Goal: Task Accomplishment & Management: Manage account settings

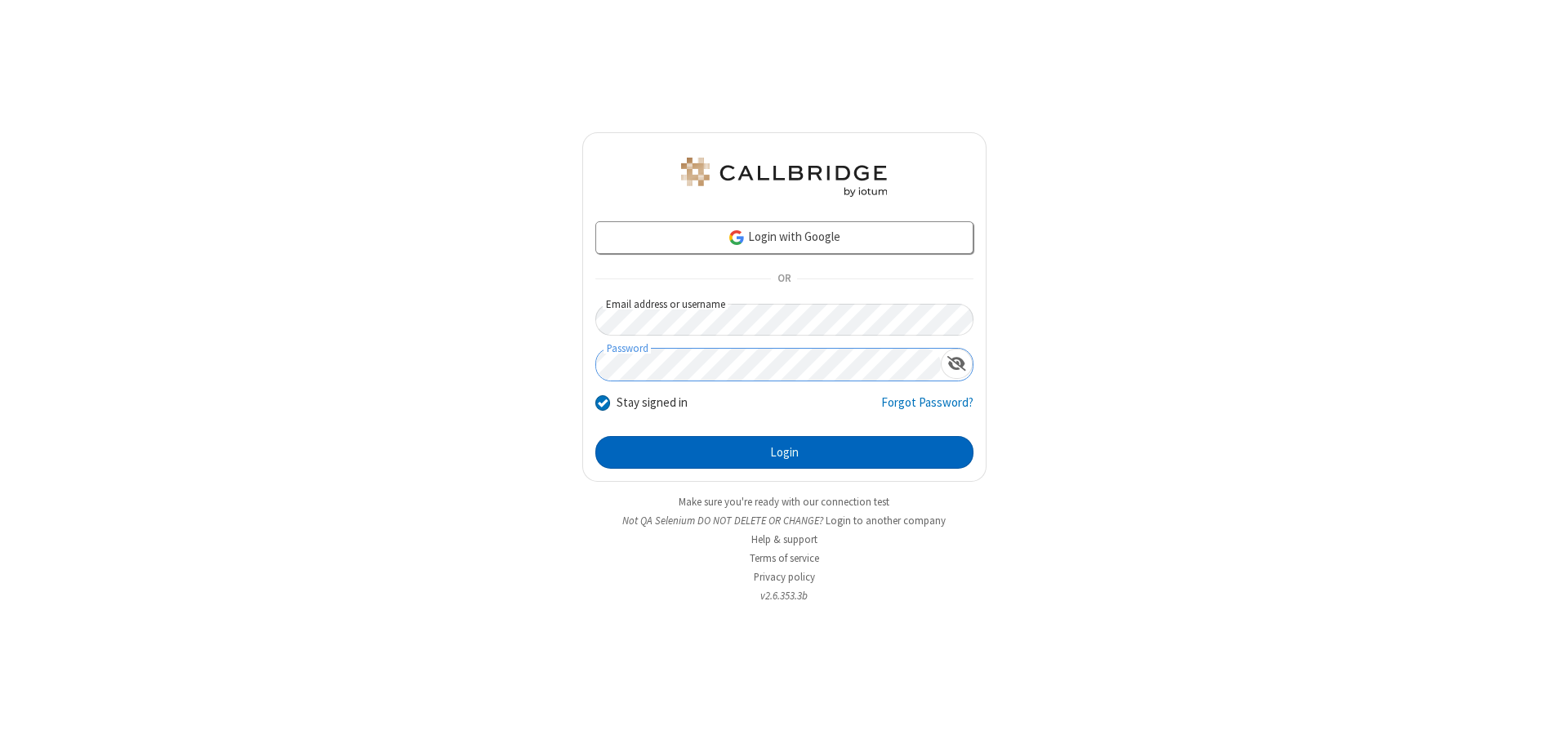
click at [784, 452] on button "Login" at bounding box center [784, 452] width 379 height 33
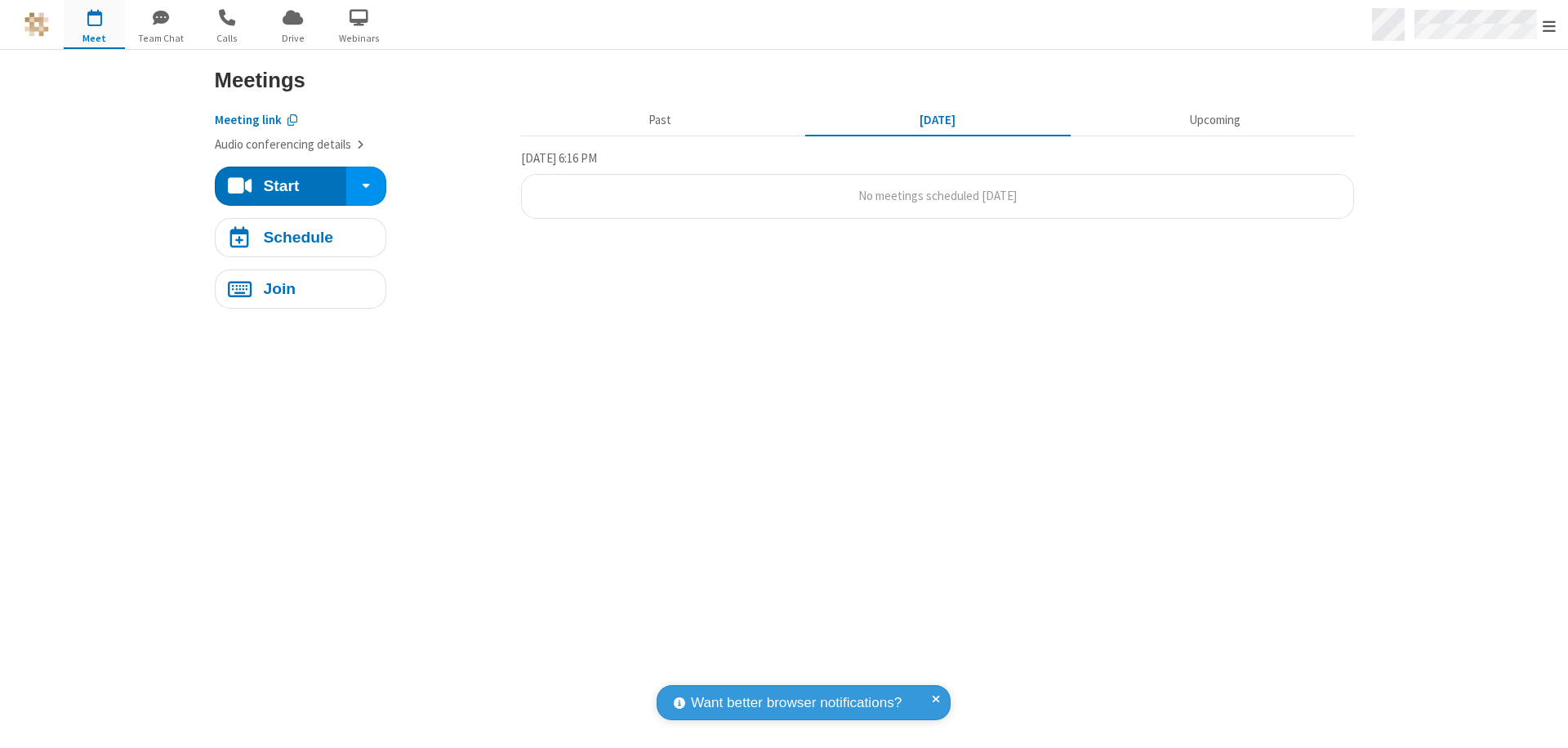
click at [1550, 25] on span "Open menu" at bounding box center [1550, 25] width 13 height 16
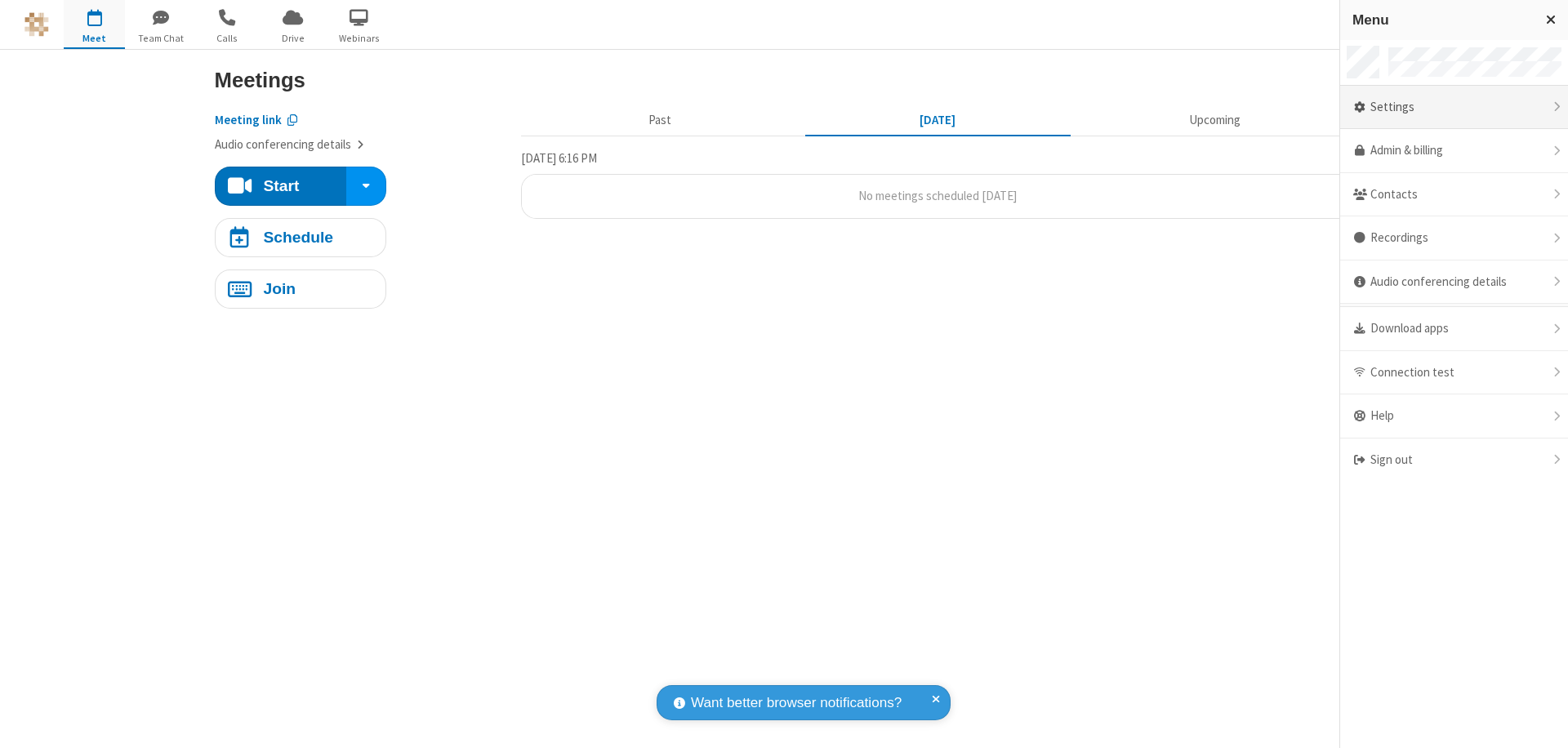
click at [1454, 107] on div "Settings" at bounding box center [1455, 107] width 228 height 44
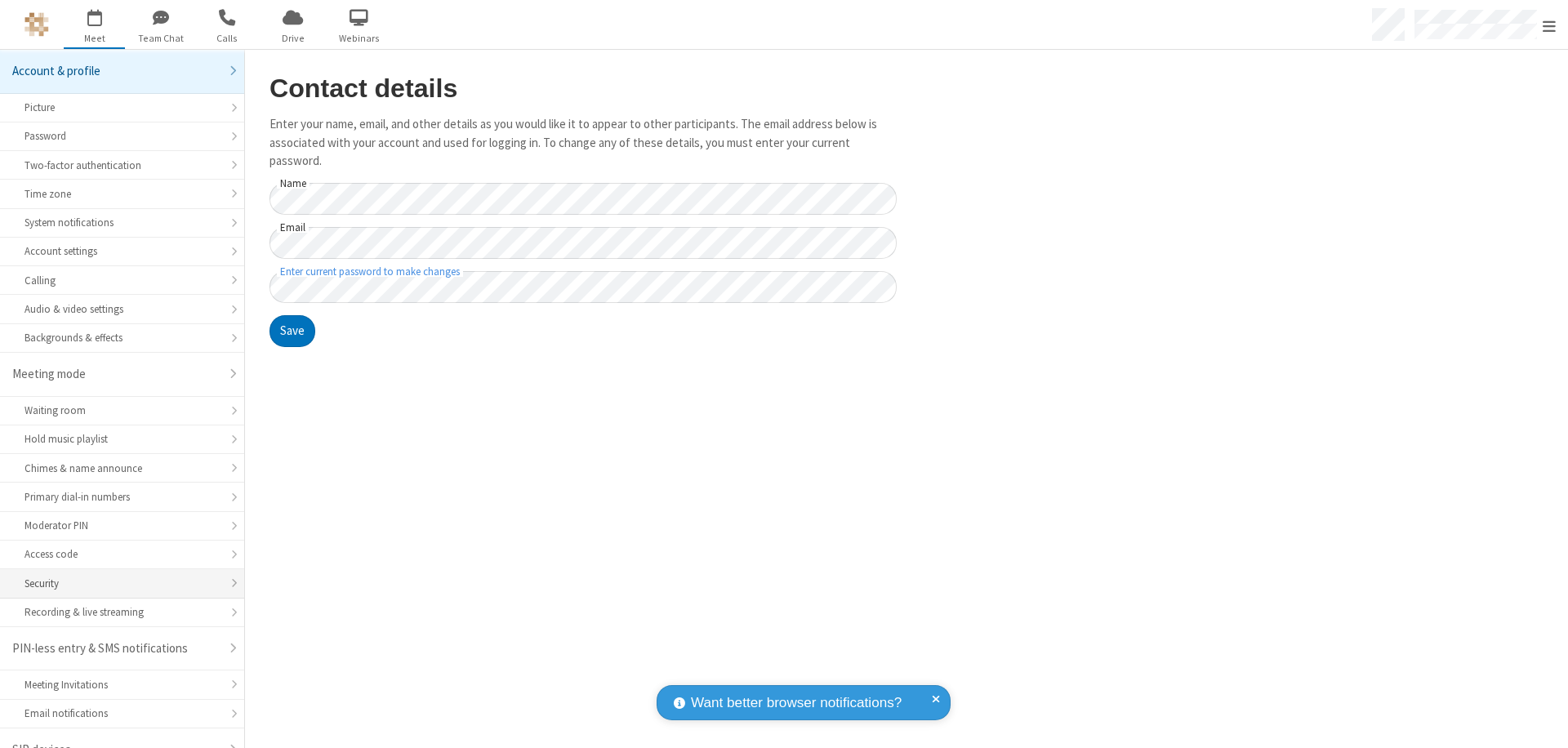
click at [116, 576] on div "Security" at bounding box center [122, 583] width 196 height 15
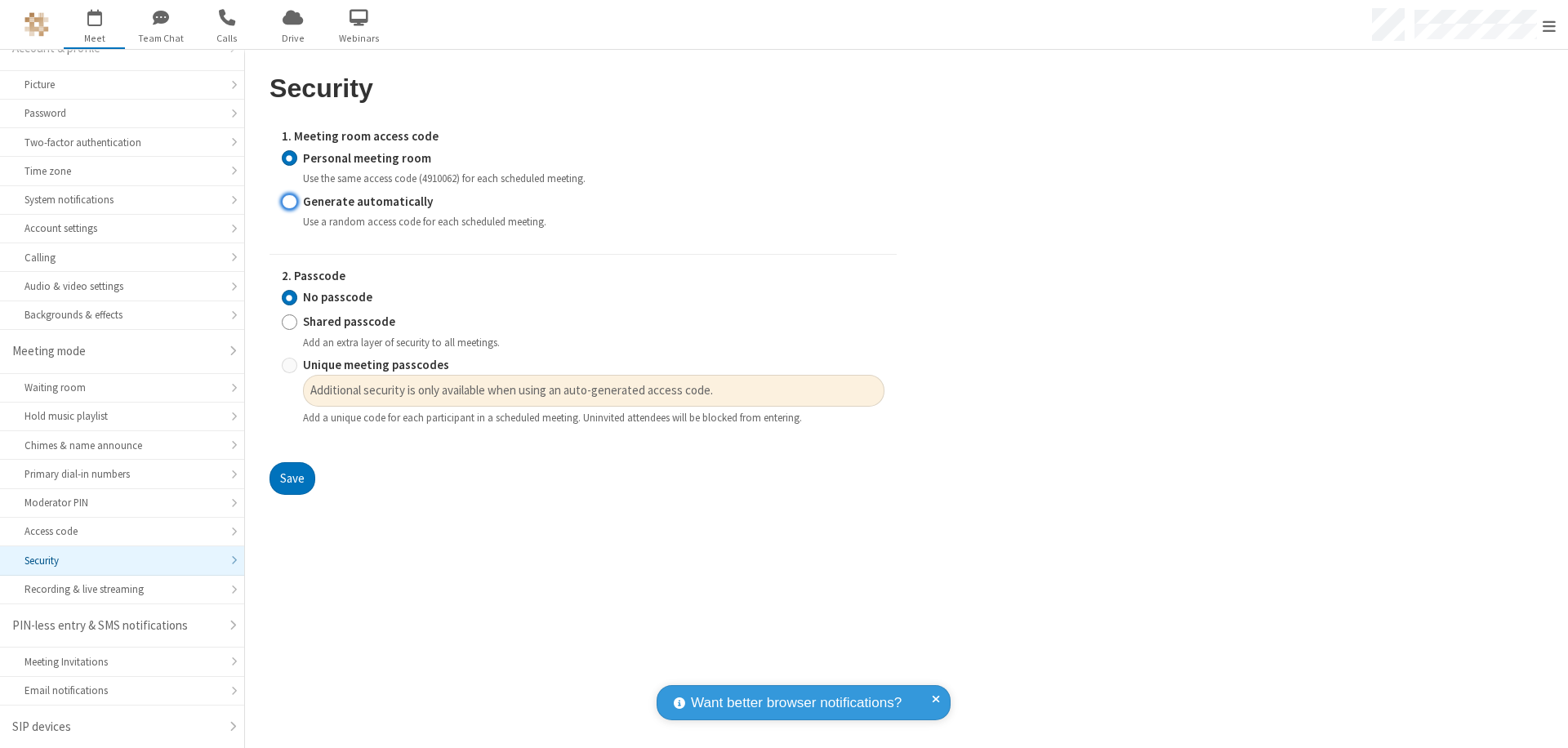
click at [290, 201] on input "Generate automatically" at bounding box center [290, 201] width 15 height 17
radio input "true"
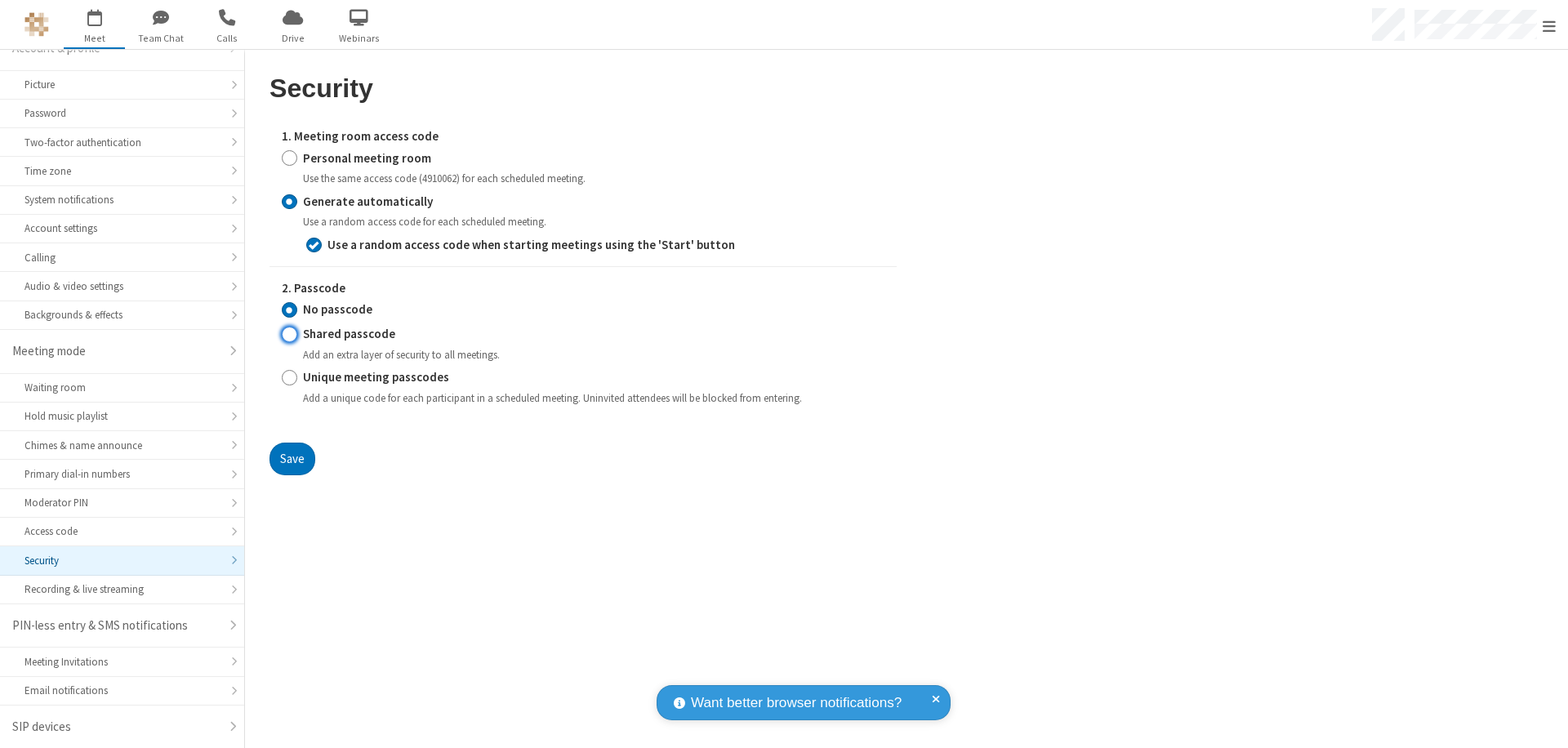
click at [290, 334] on input "Shared passcode" at bounding box center [290, 334] width 15 height 17
radio input "true"
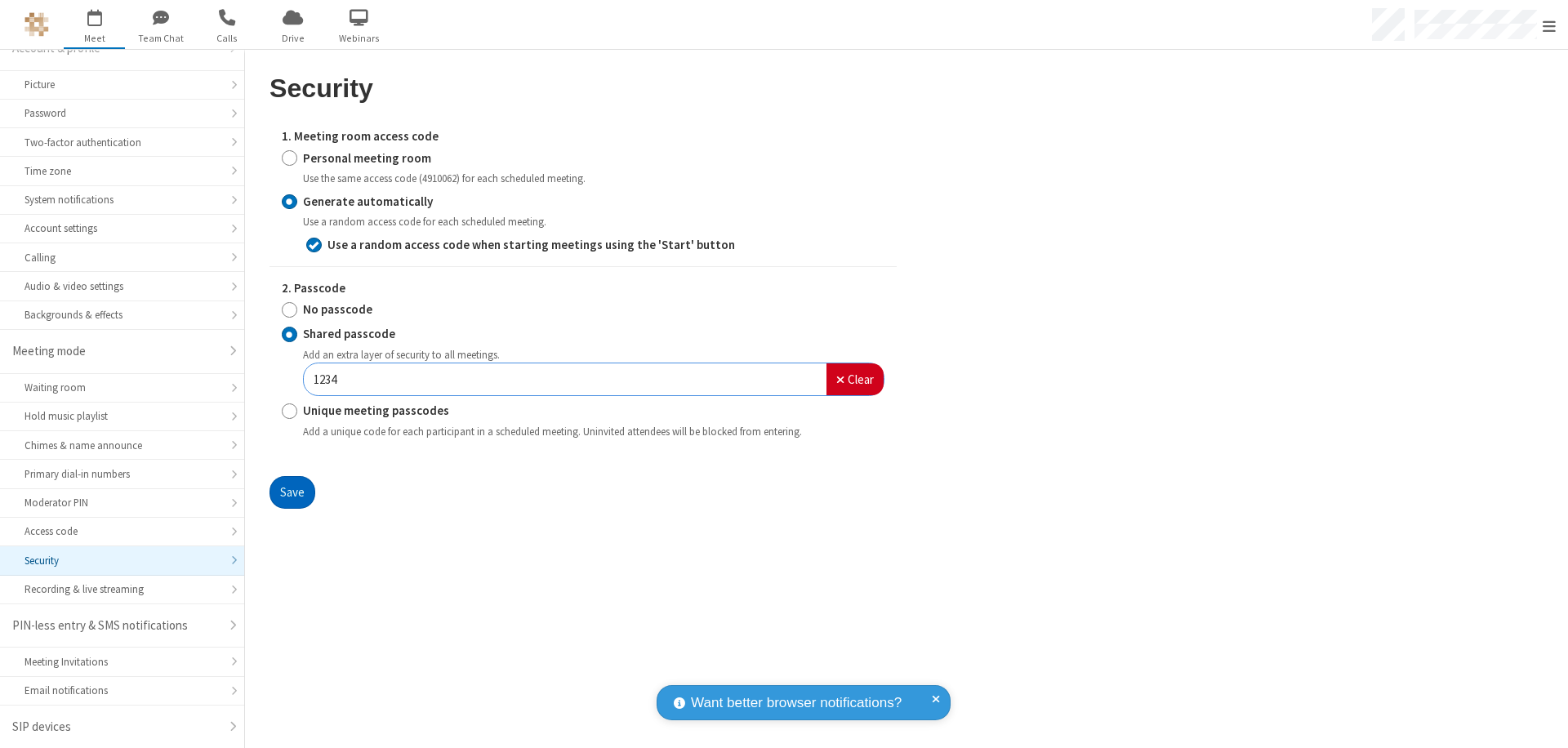
type input "1234"
click at [291, 492] on button "Save" at bounding box center [292, 492] width 45 height 33
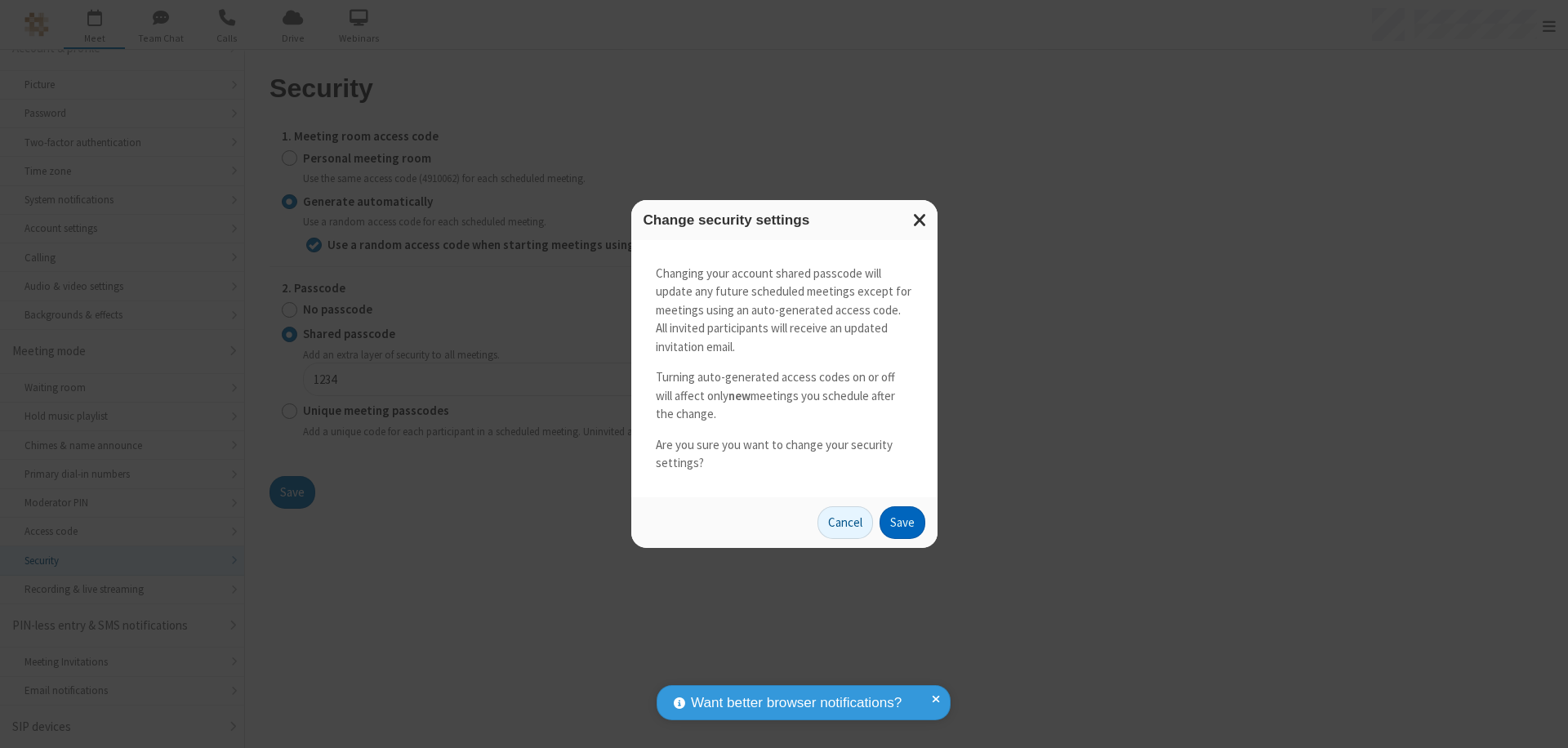
click at [902, 522] on button "Save" at bounding box center [902, 522] width 45 height 33
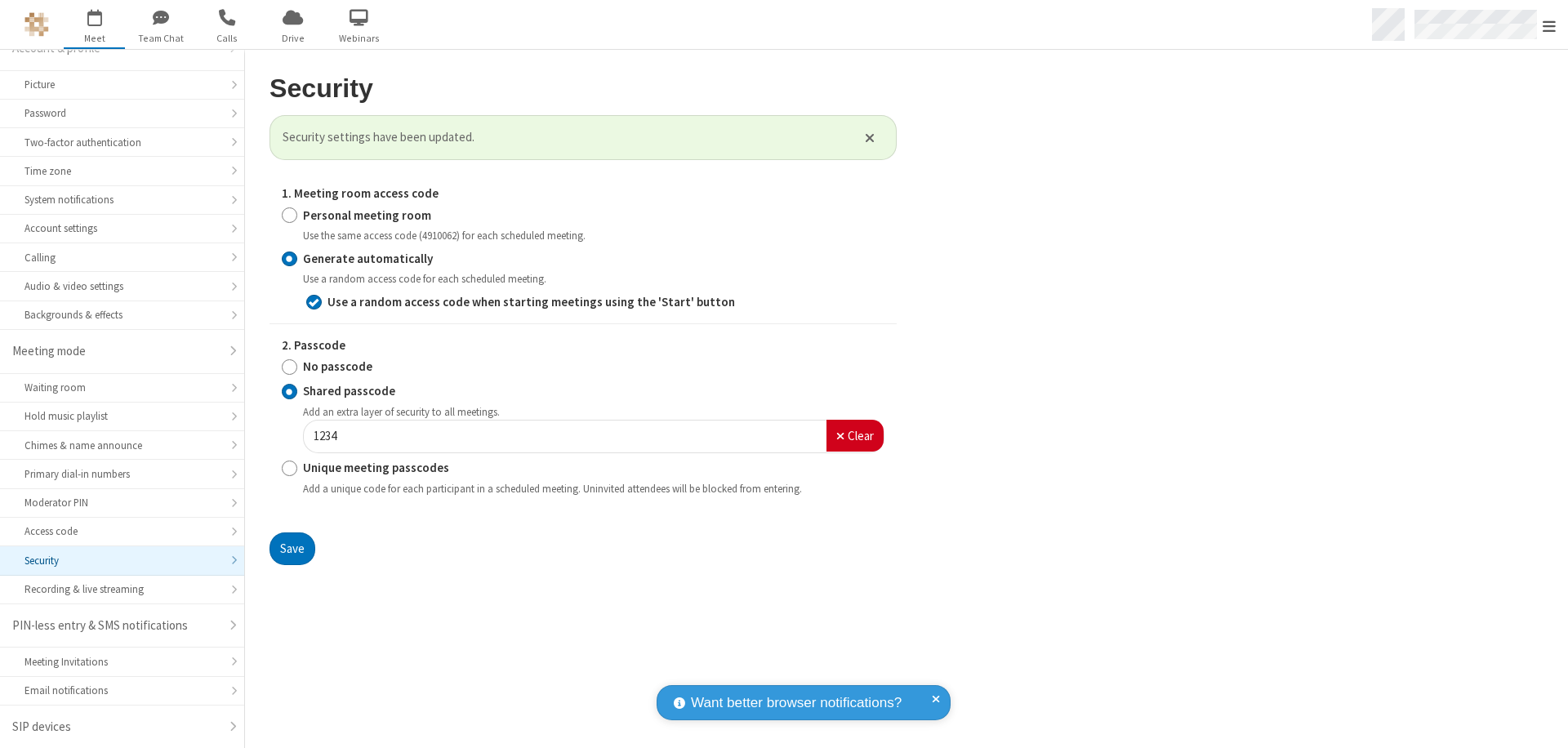
click at [1550, 25] on span "Open menu" at bounding box center [1550, 25] width 13 height 16
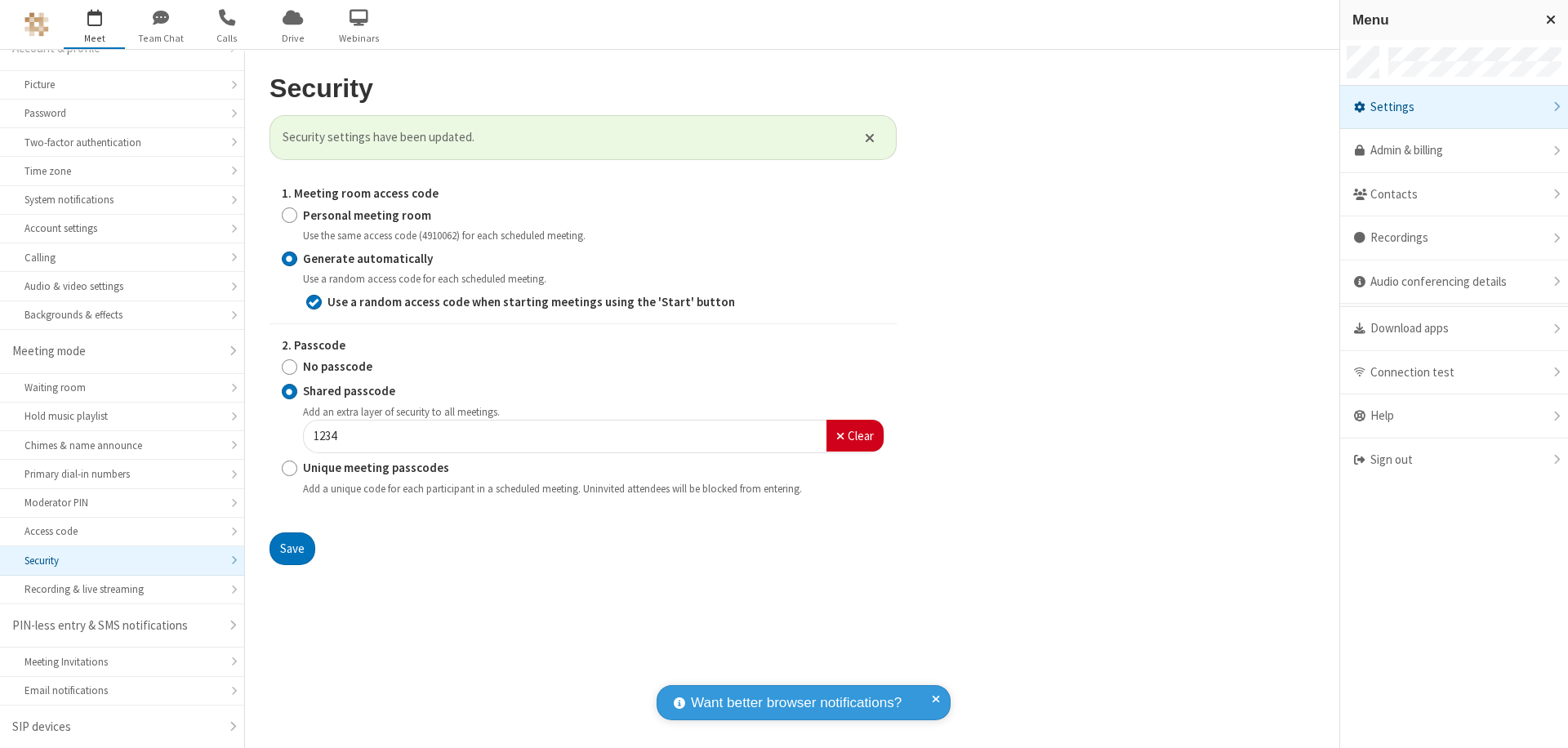
click at [94, 24] on span "button" at bounding box center [94, 17] width 61 height 28
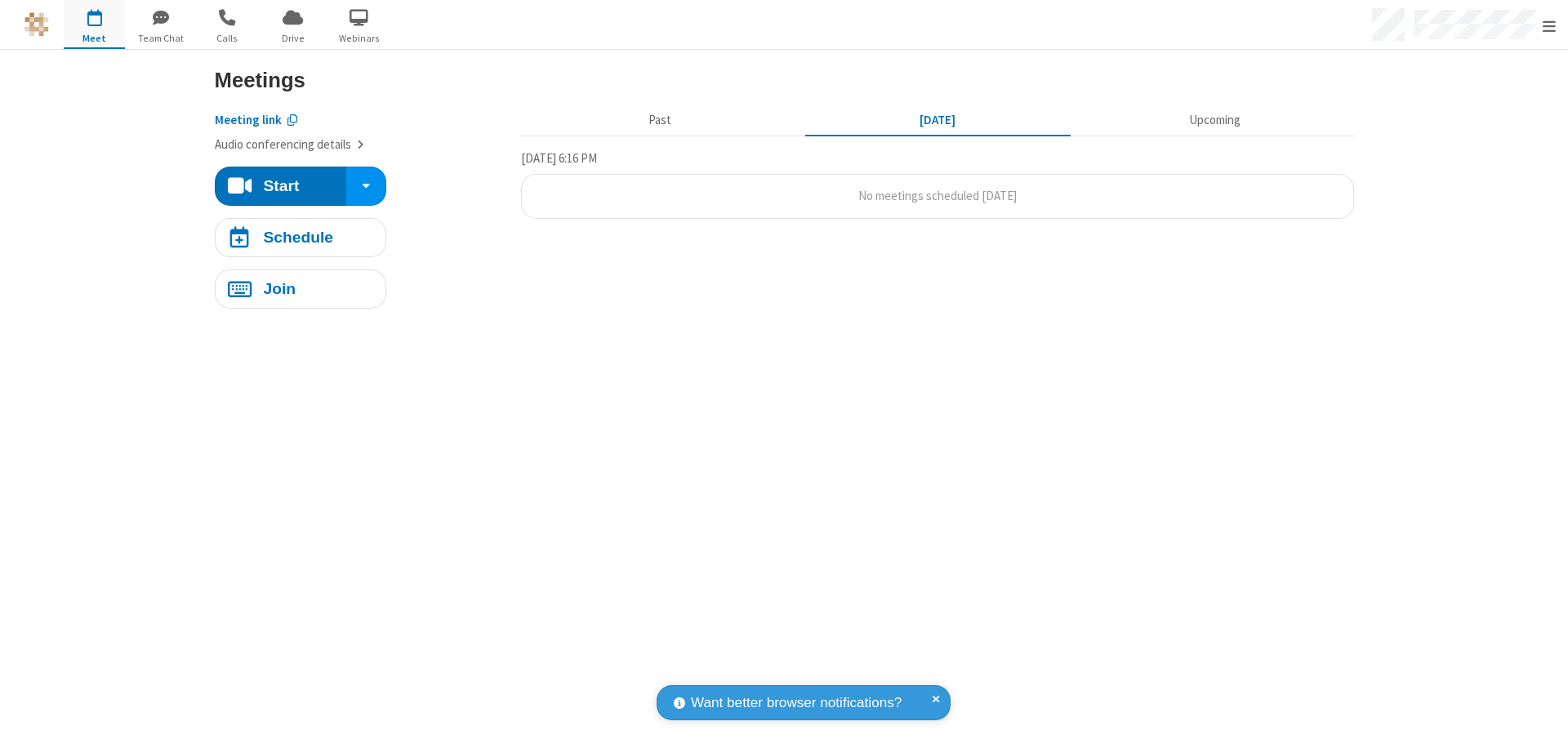
click at [300, 237] on h4 "Schedule" at bounding box center [298, 237] width 71 height 15
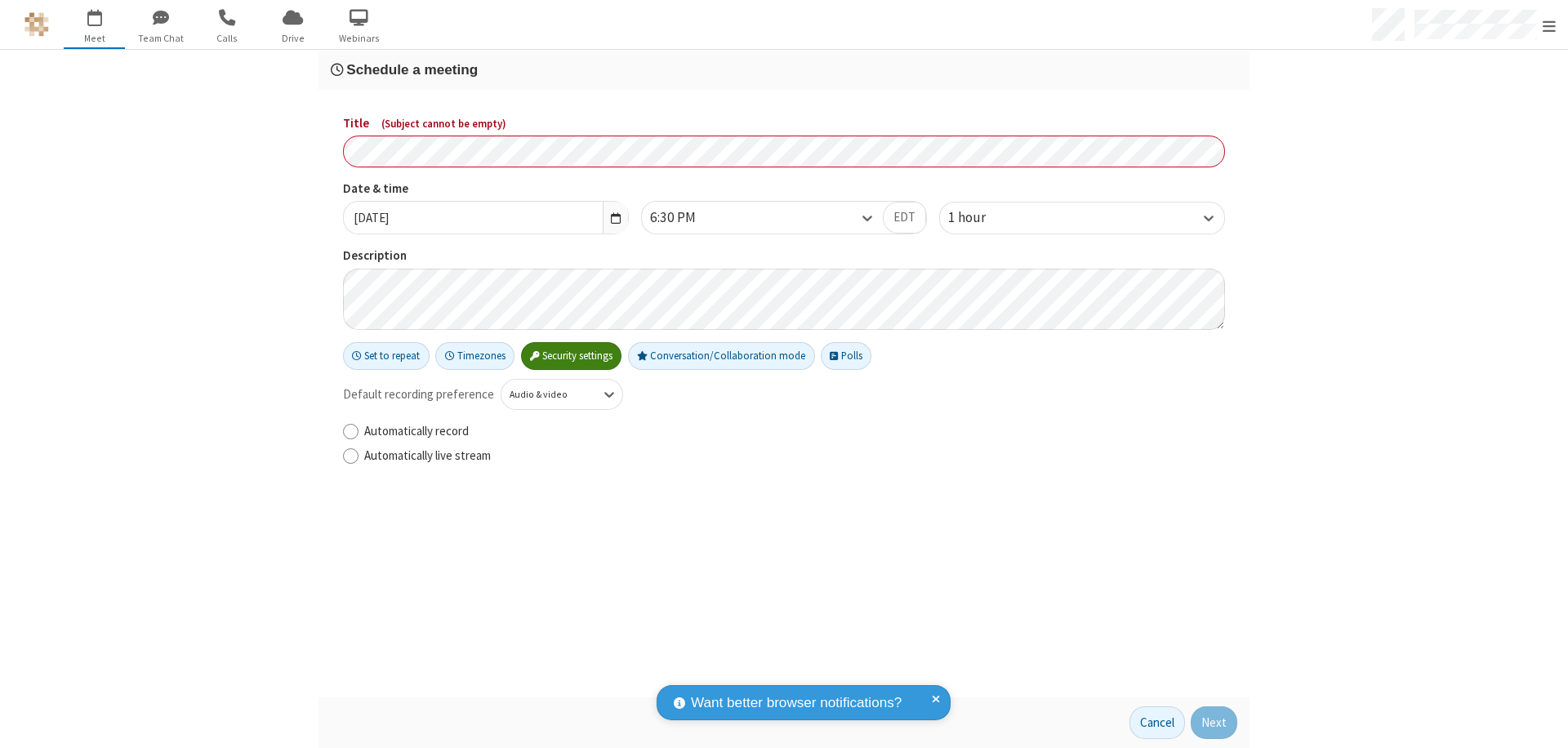
click at [784, 70] on h3 "Schedule a meeting" at bounding box center [784, 70] width 907 height 15
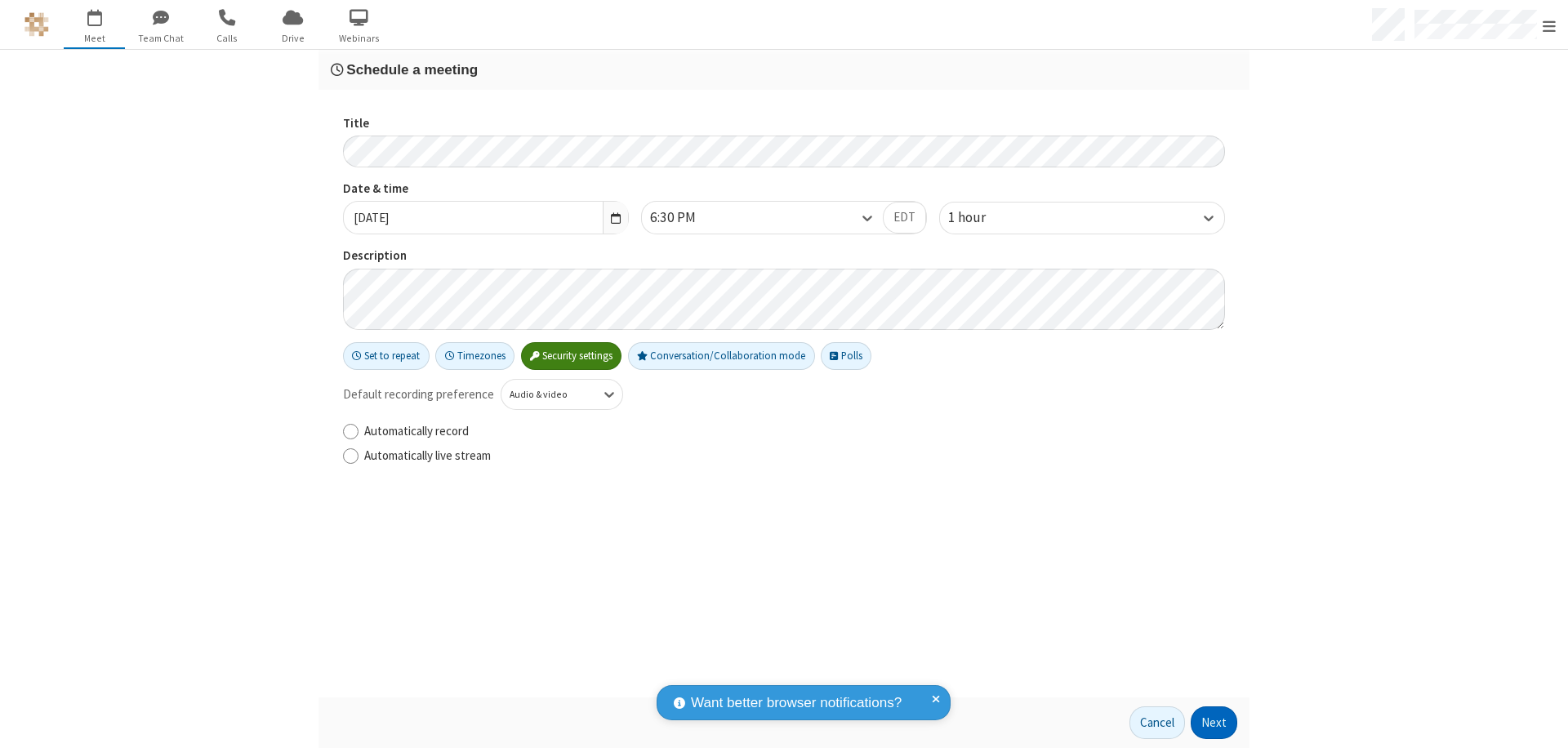
click at [1215, 723] on button "Next" at bounding box center [1214, 723] width 46 height 33
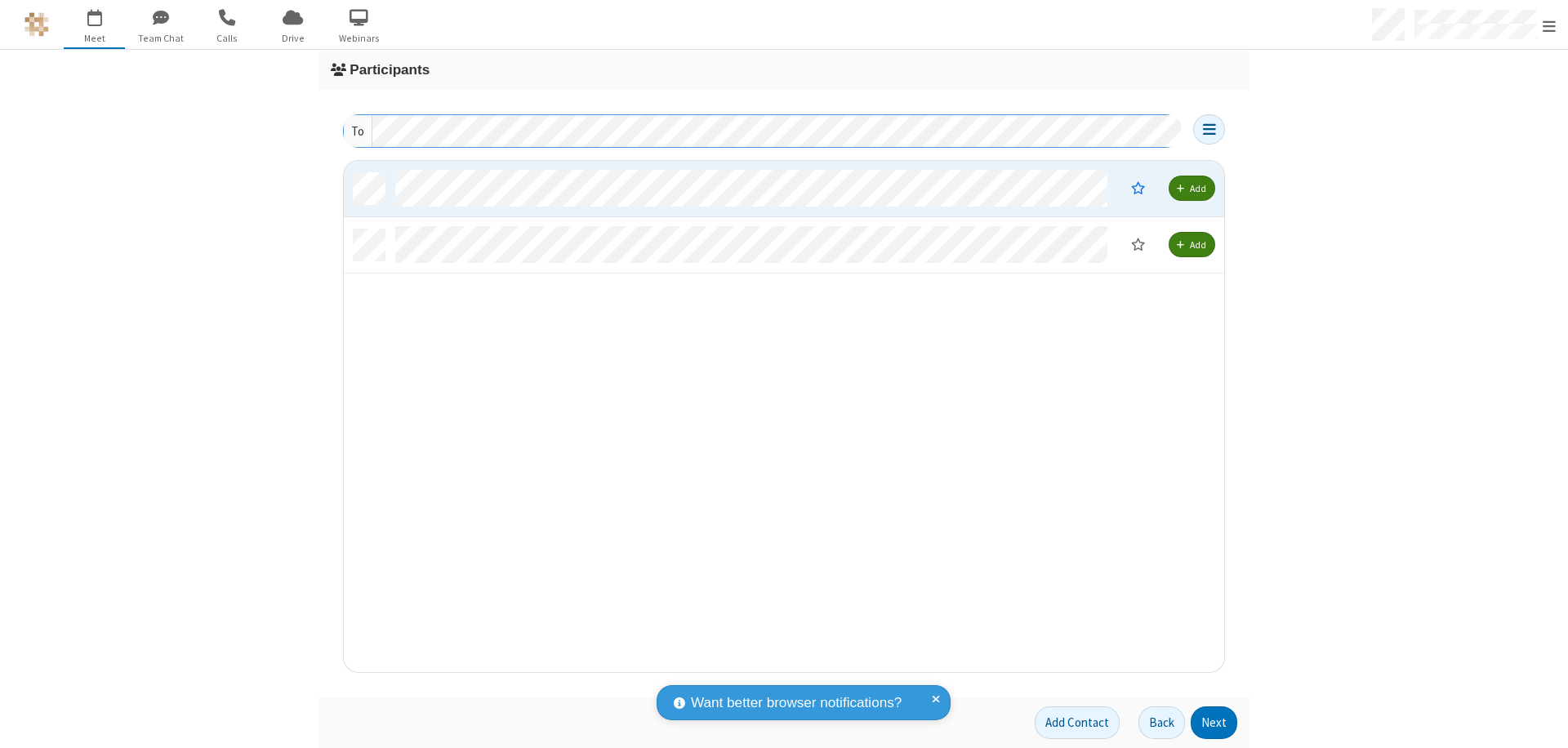
scroll to position [500, 868]
click at [1215, 723] on button "Next" at bounding box center [1214, 723] width 46 height 33
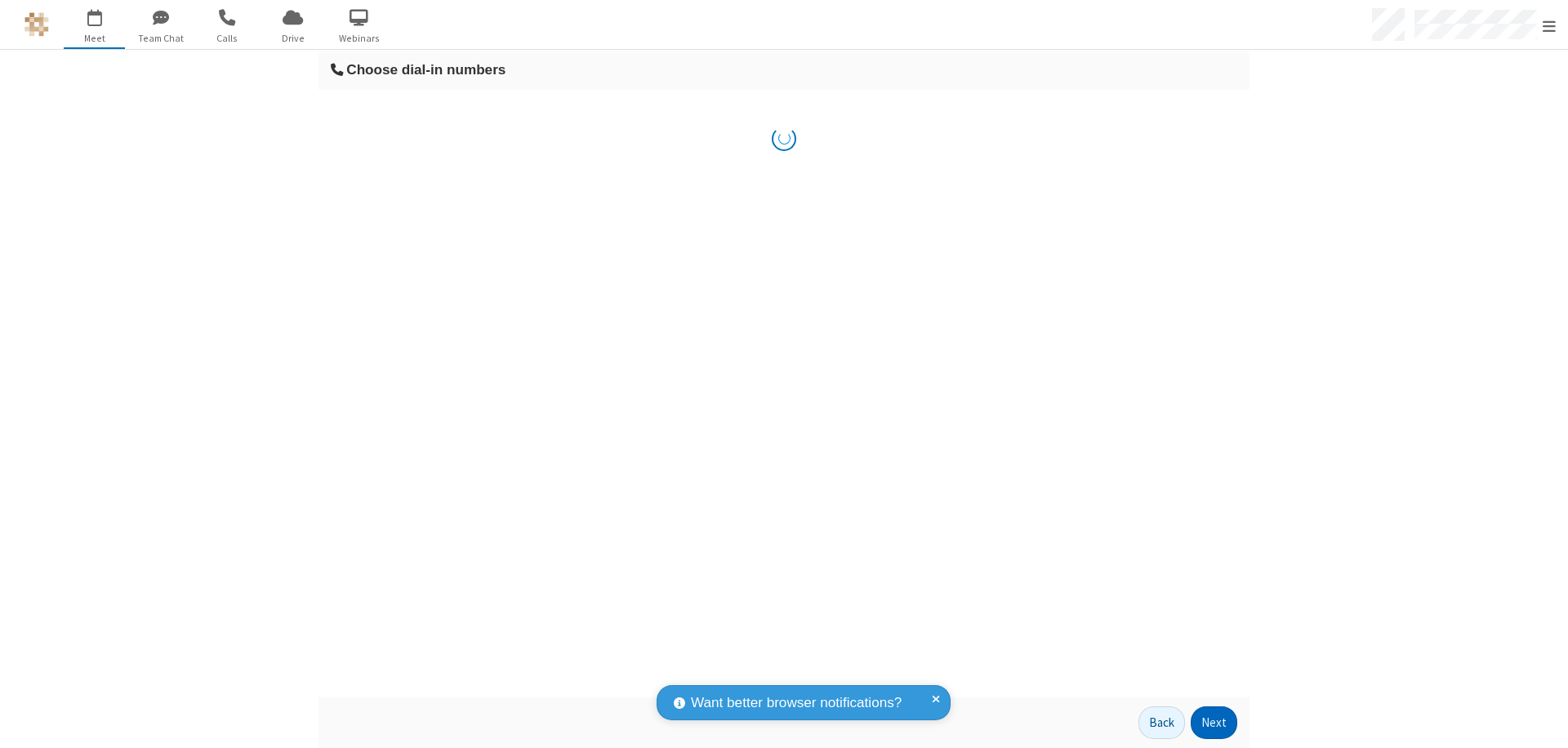
click at [1215, 723] on button "Next" at bounding box center [1214, 723] width 46 height 33
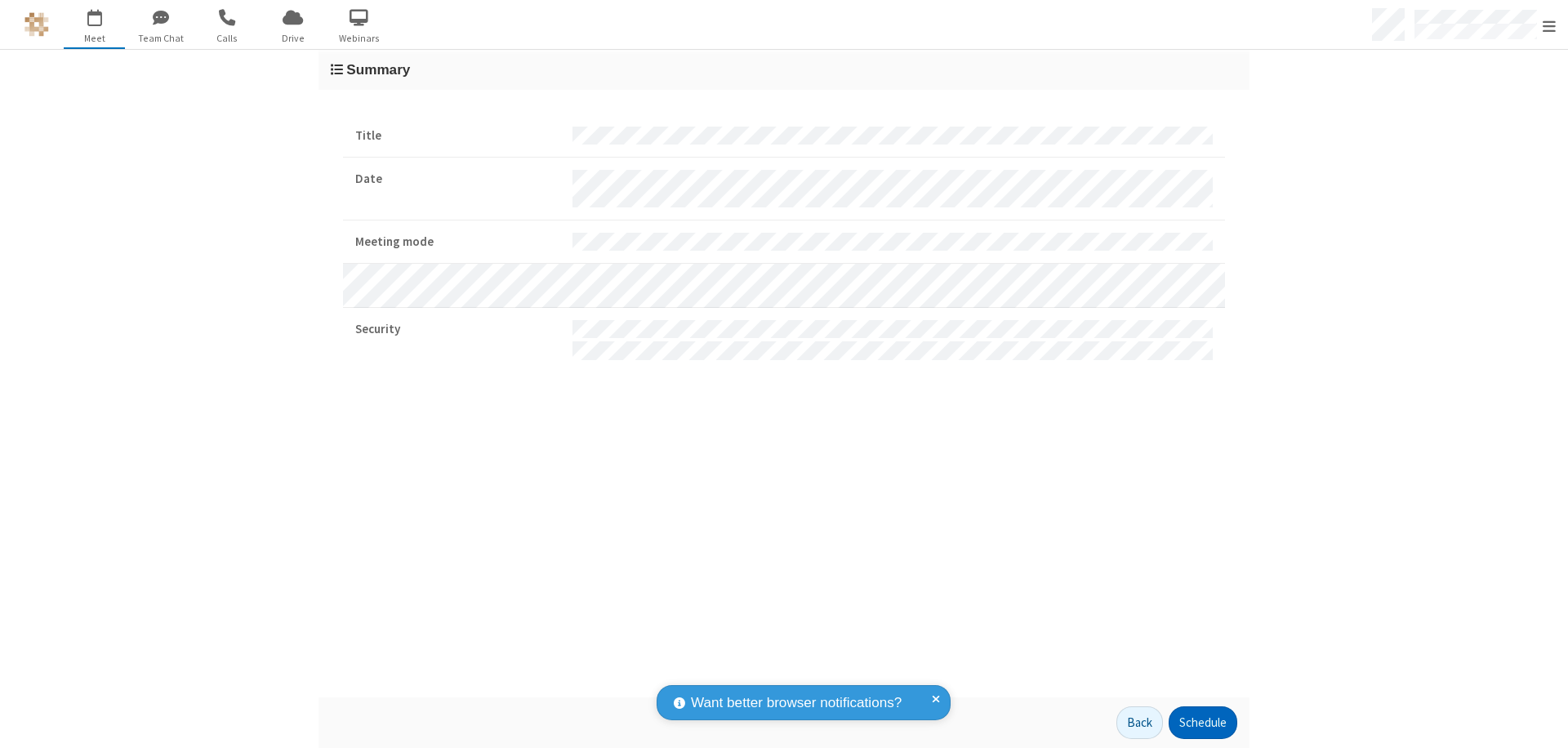
click at [1203, 723] on button "Schedule" at bounding box center [1204, 723] width 69 height 33
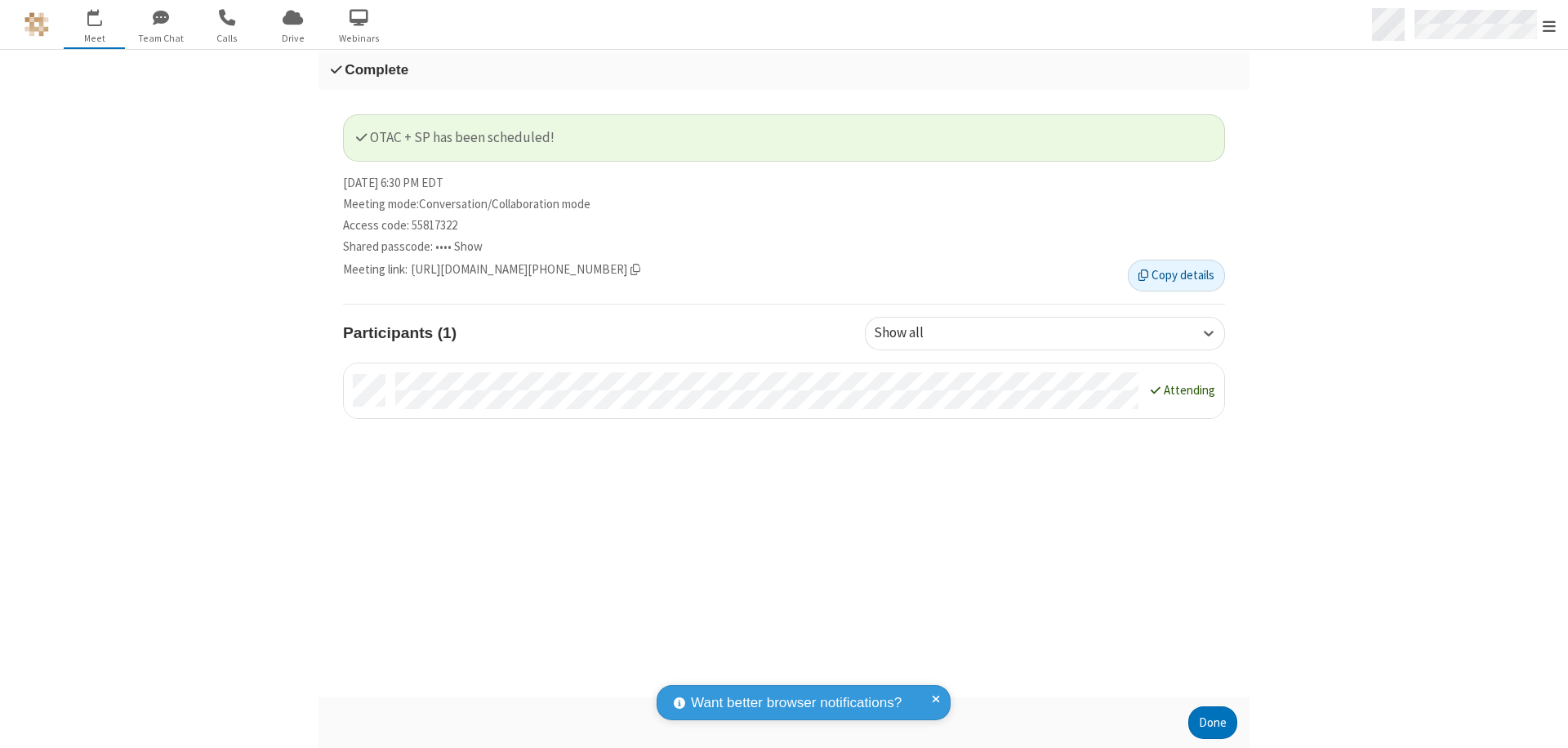
click at [1550, 24] on span "Open menu" at bounding box center [1550, 25] width 13 height 16
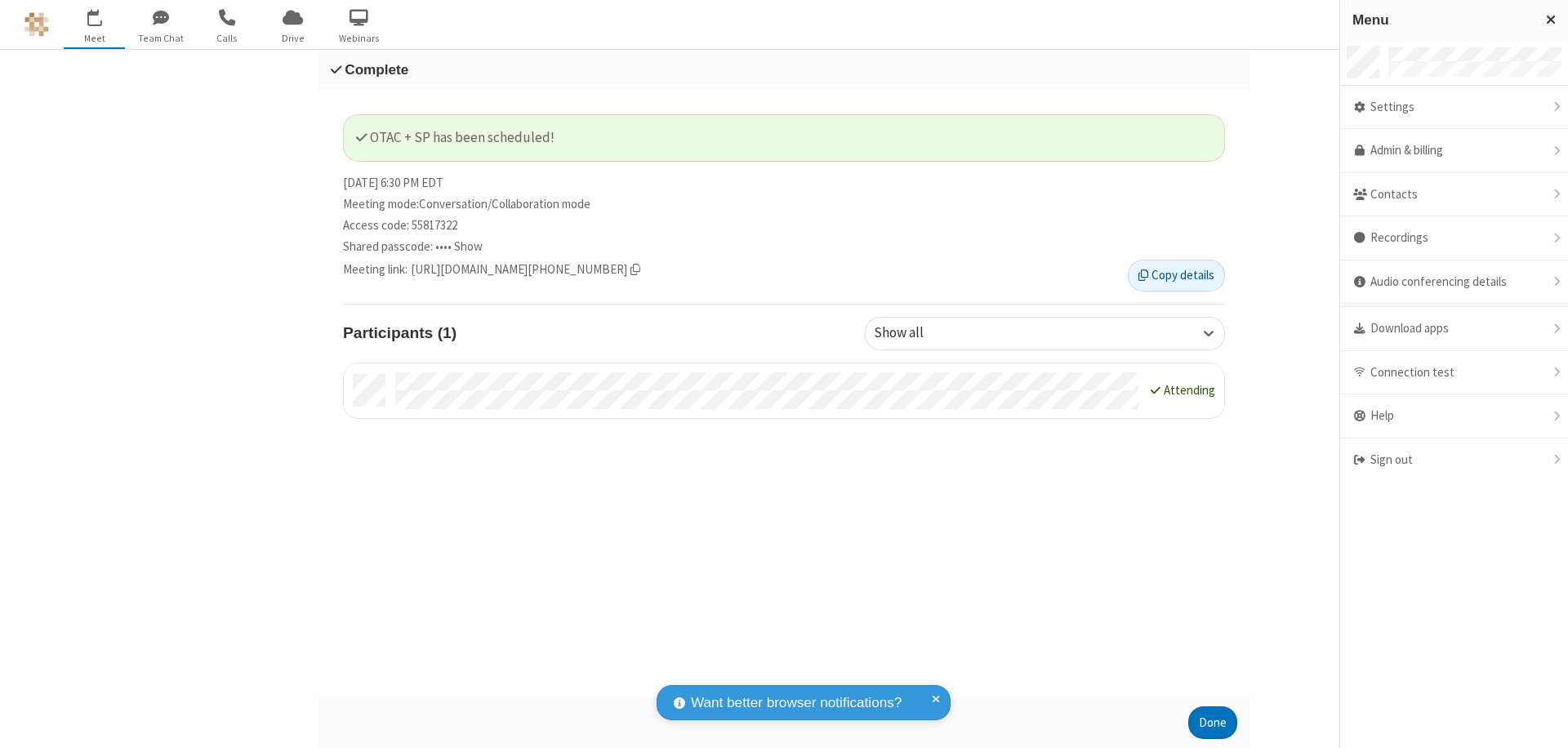
click at [1454, 460] on div "Sign out" at bounding box center [1455, 461] width 228 height 44
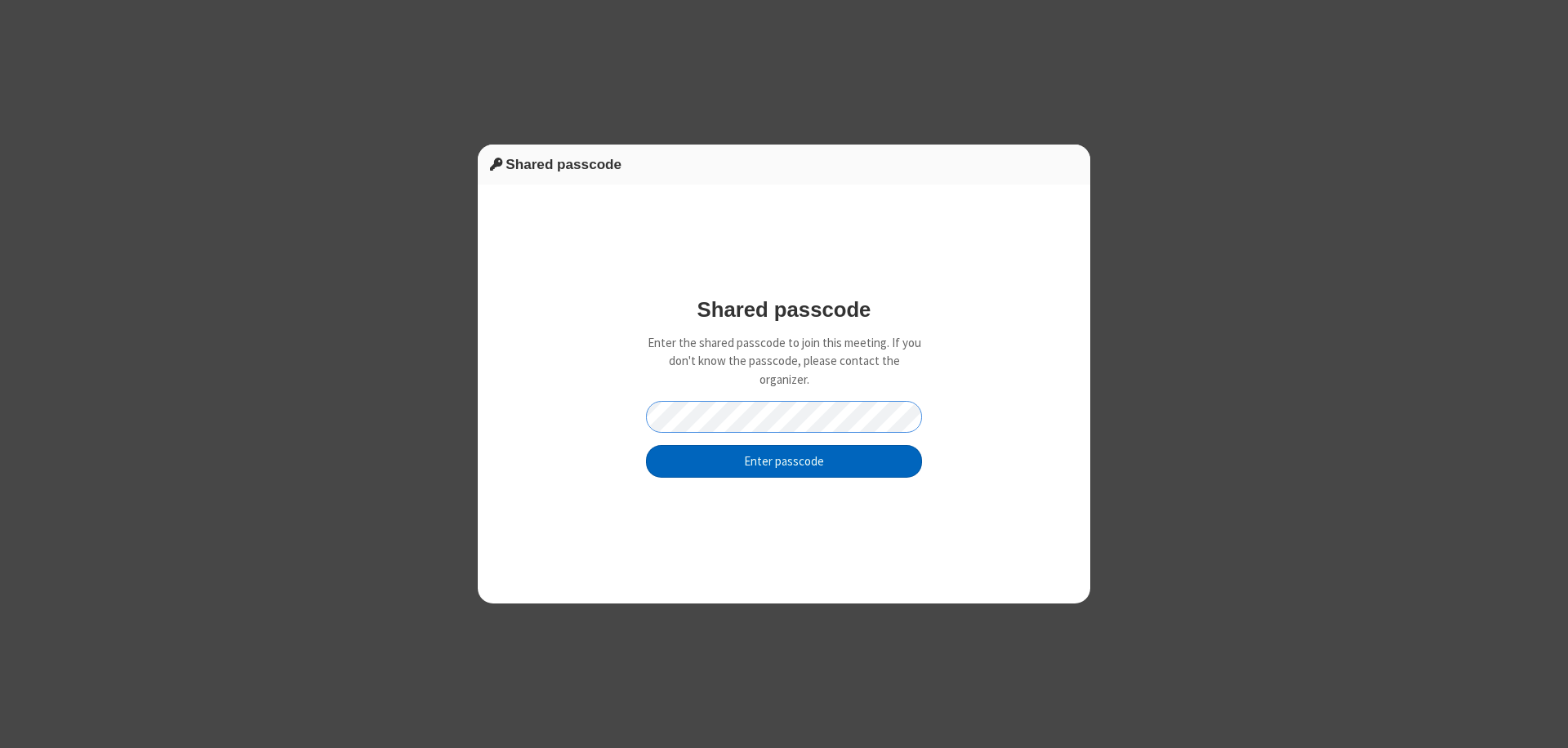
click at [784, 461] on button "Enter passcode" at bounding box center [784, 461] width 276 height 33
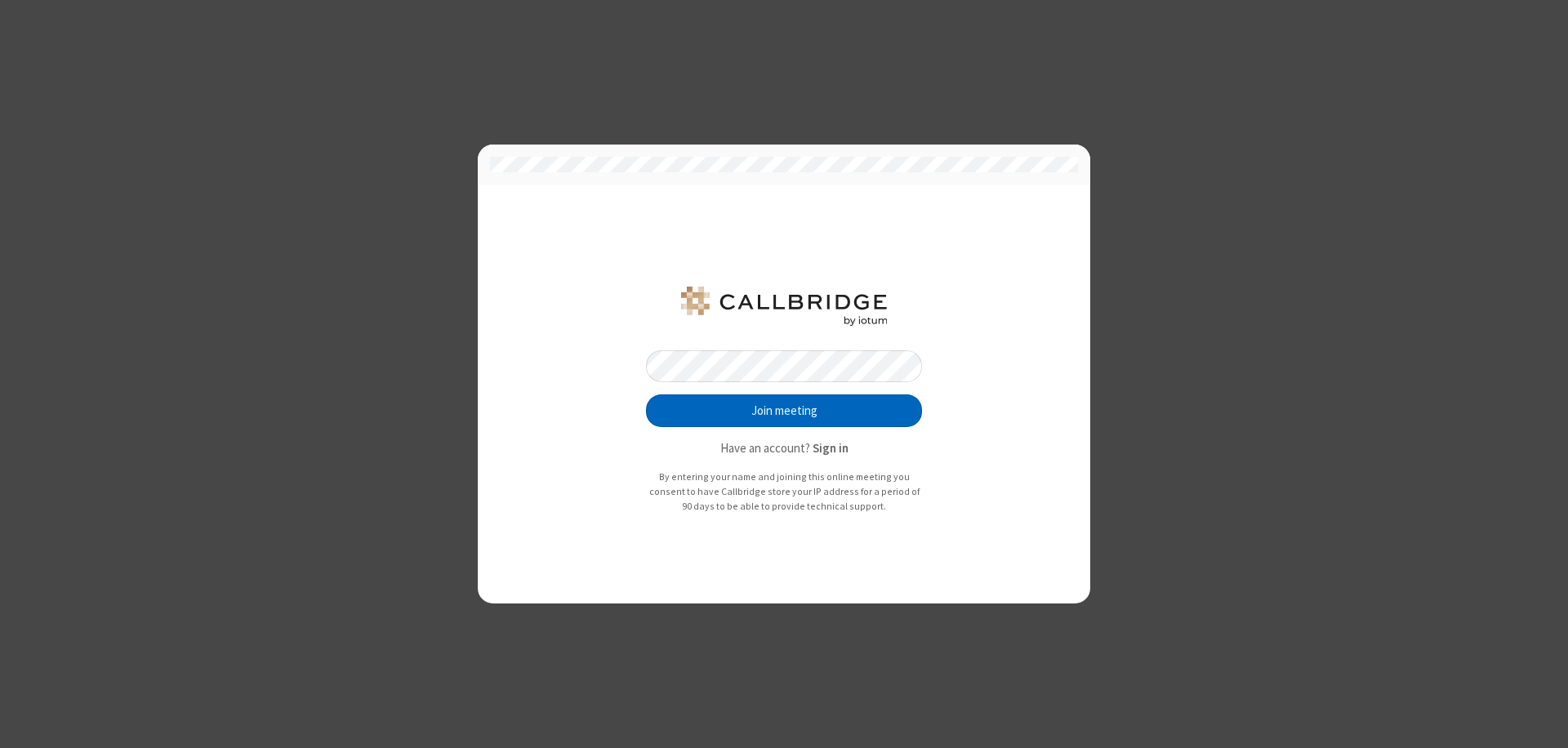
click at [784, 411] on button "Join meeting" at bounding box center [784, 411] width 276 height 33
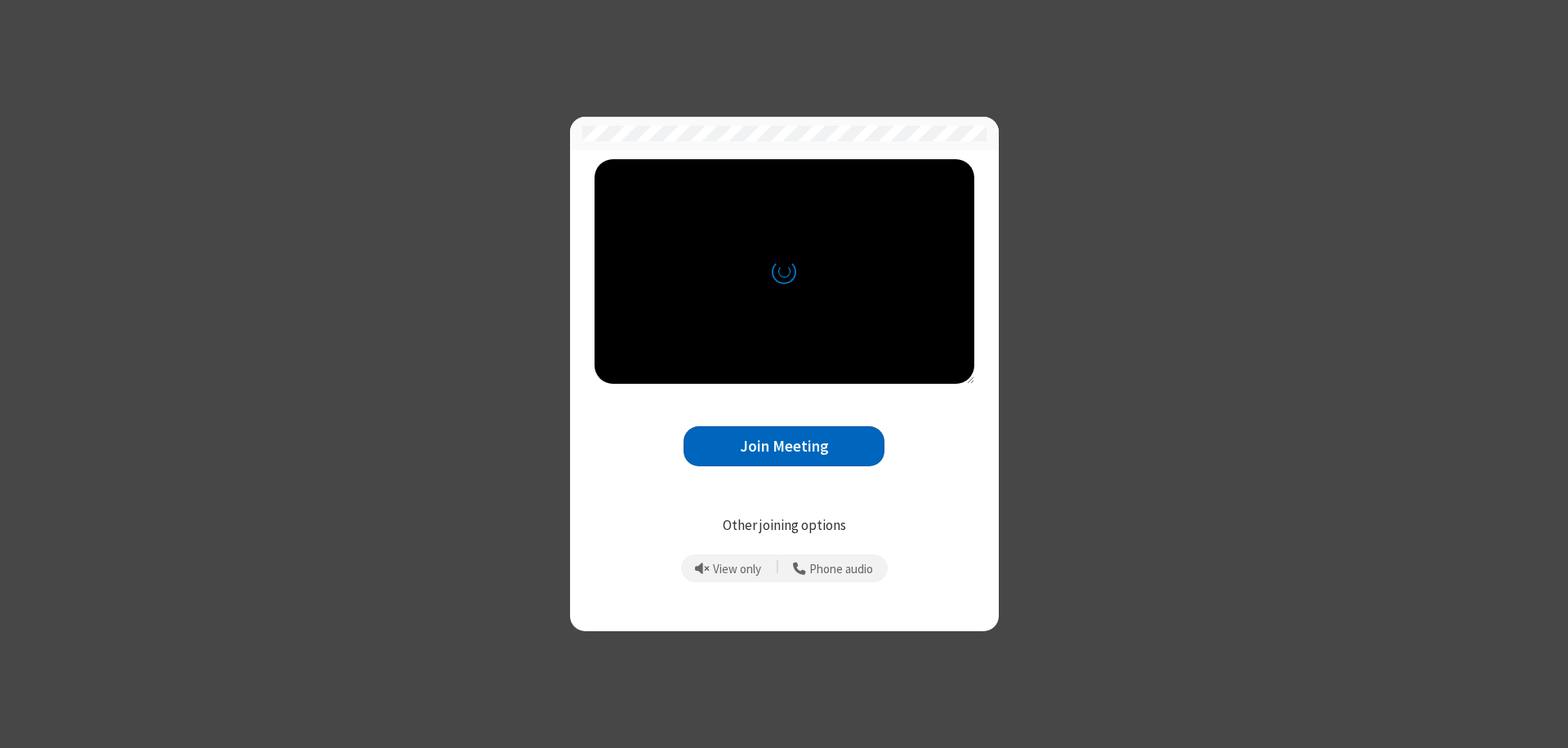
click at [784, 446] on button "Join Meeting" at bounding box center [784, 447] width 201 height 40
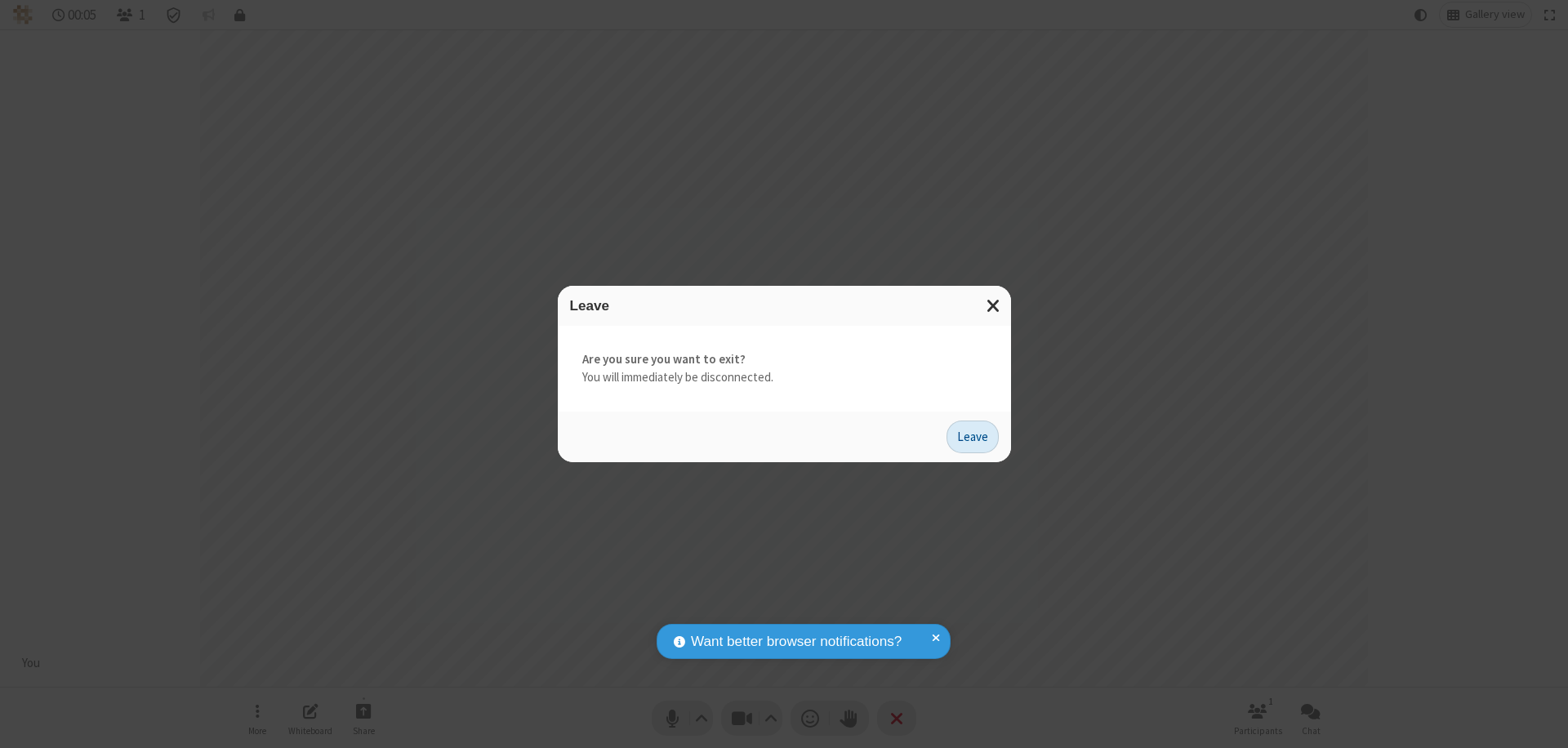
click at [973, 437] on button "Leave" at bounding box center [973, 437] width 52 height 33
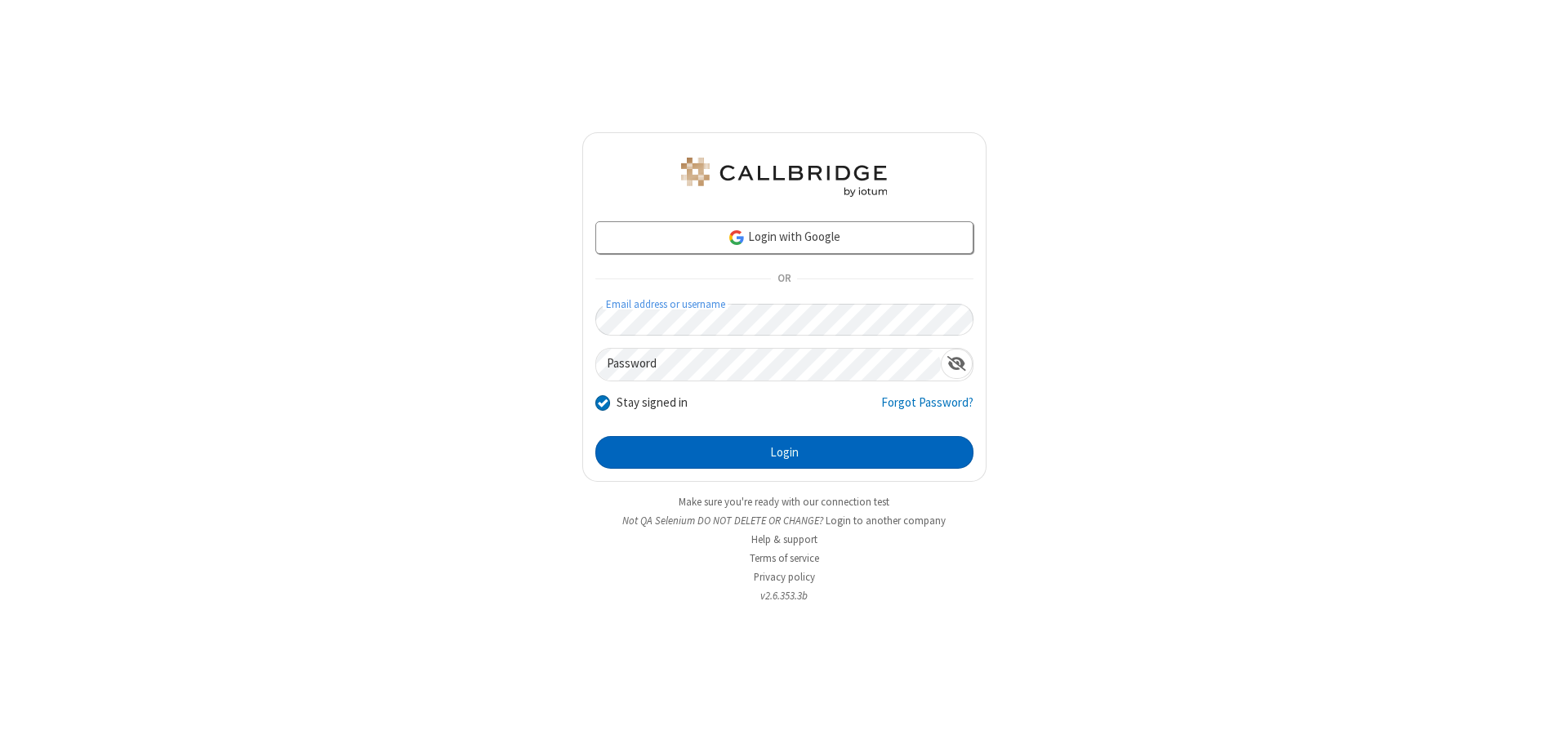
click at [784, 452] on button "Login" at bounding box center [784, 452] width 379 height 33
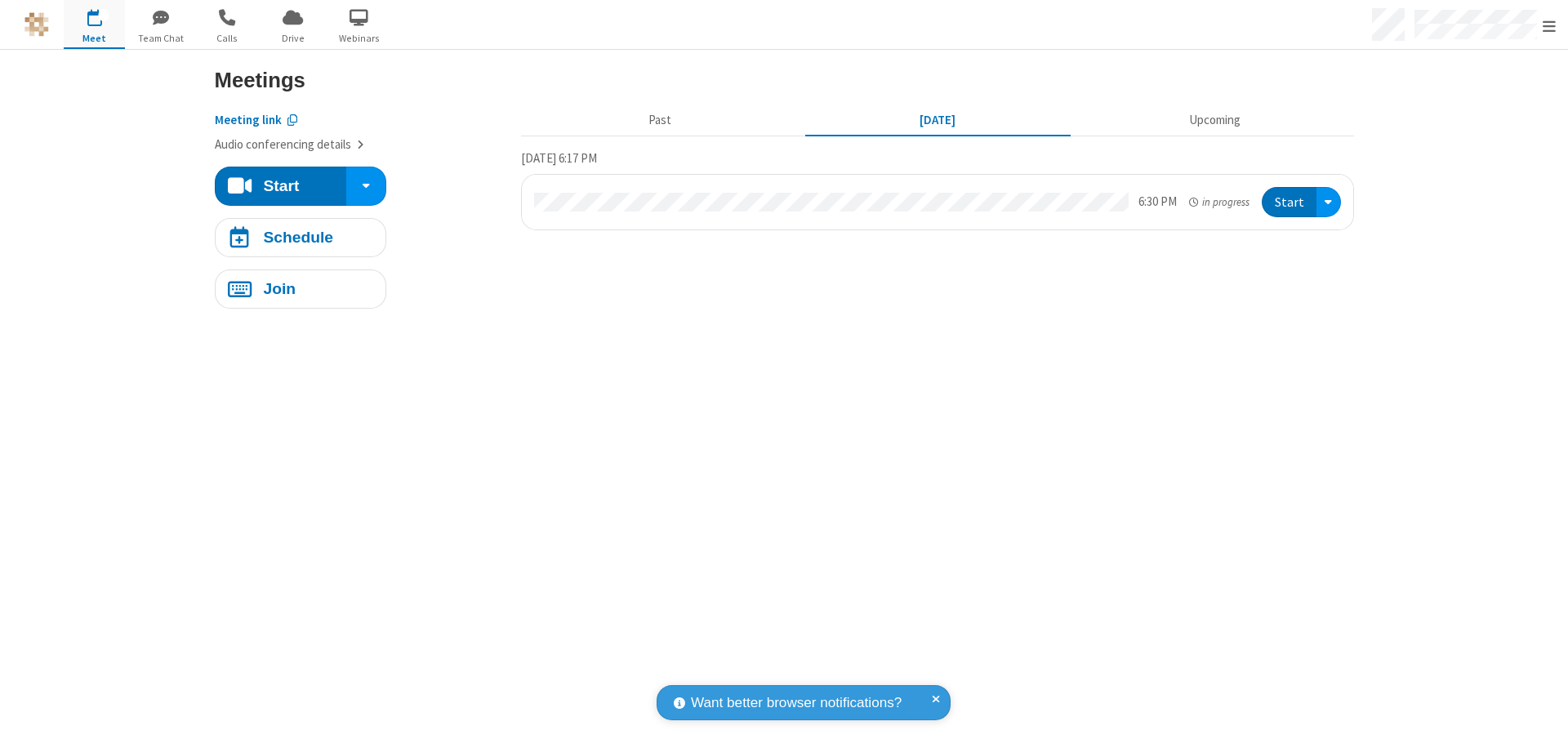
click at [1550, 25] on span "Open menu" at bounding box center [1550, 25] width 13 height 16
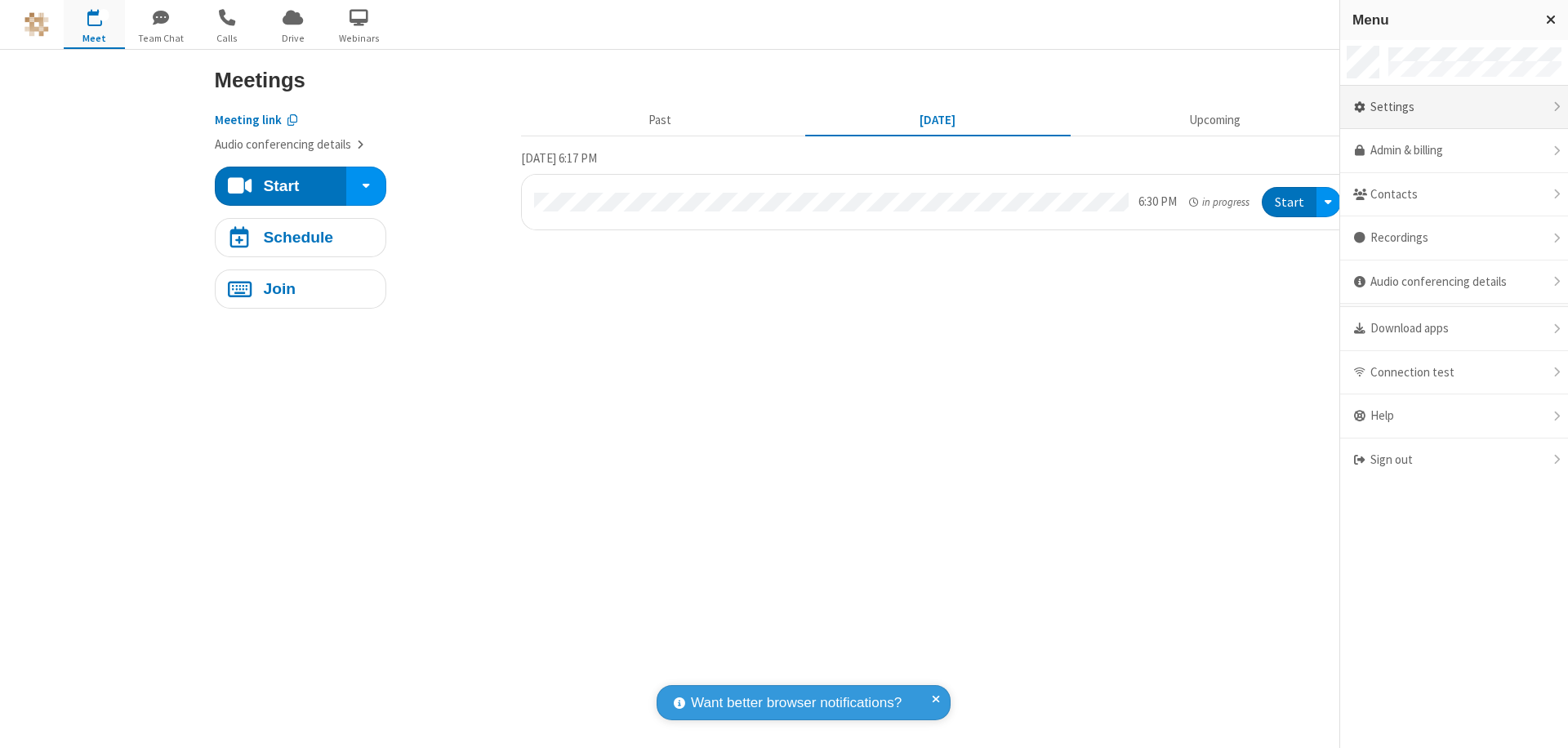
click at [1454, 107] on div "Settings" at bounding box center [1455, 107] width 228 height 44
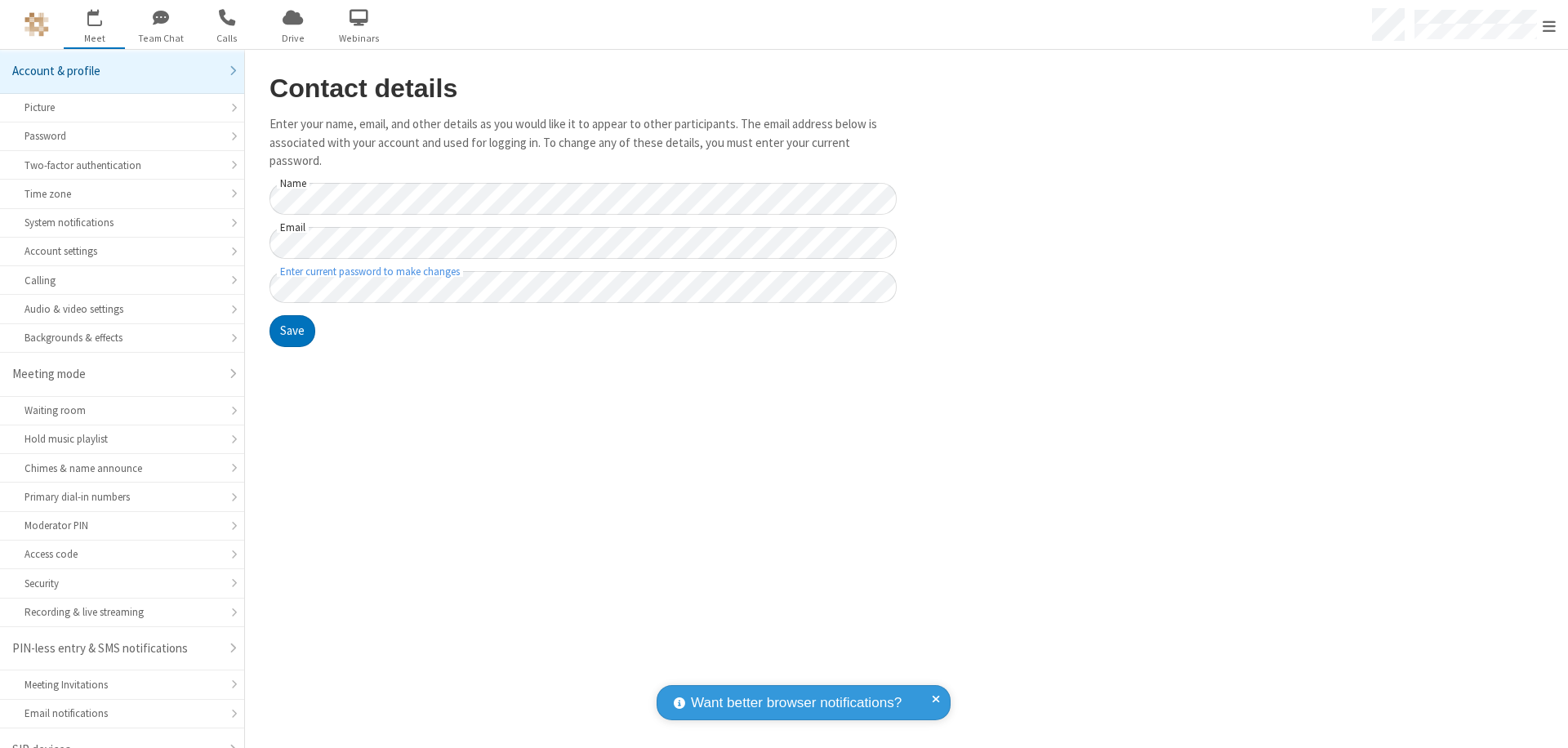
scroll to position [23, 0]
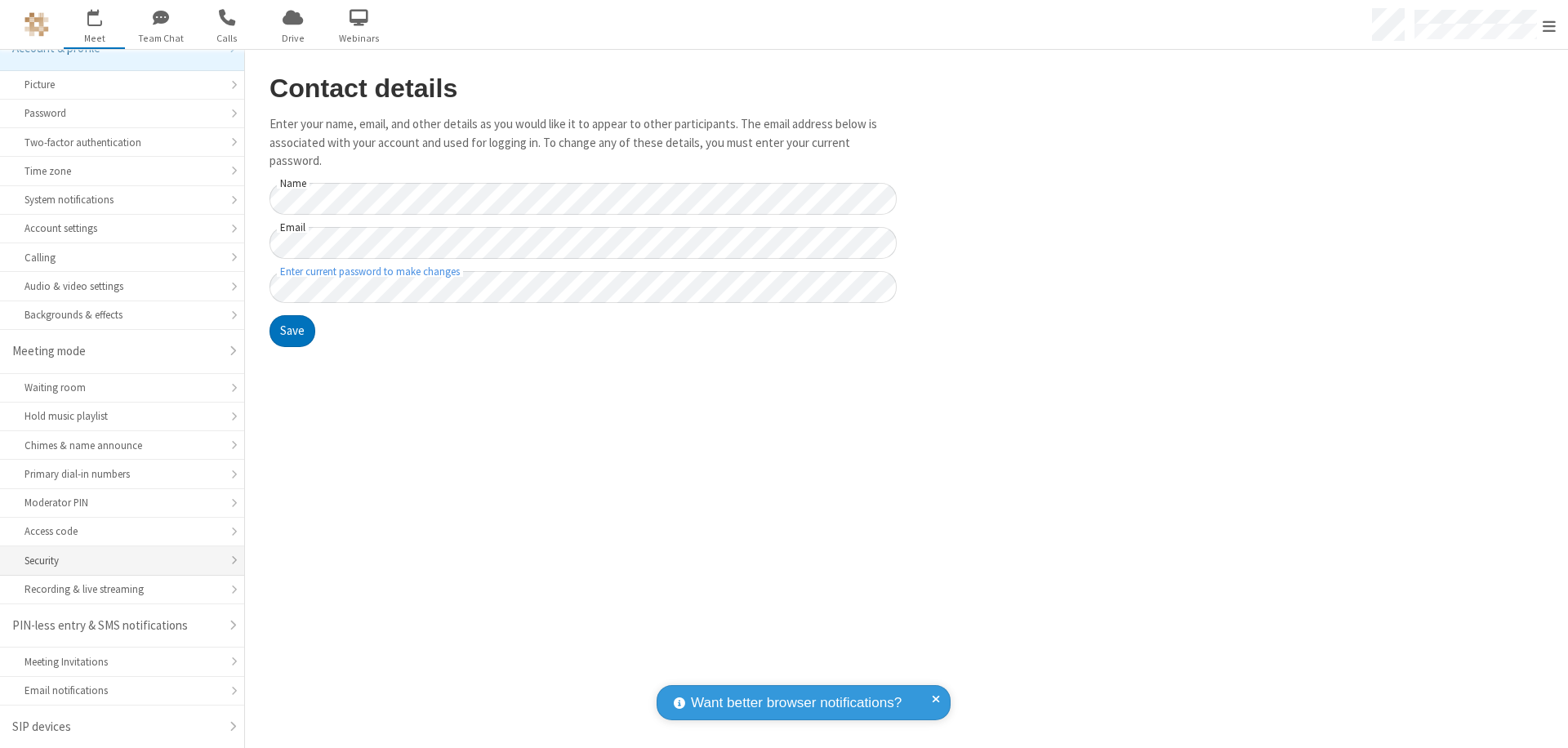
click at [116, 561] on div "Security" at bounding box center [122, 561] width 196 height 15
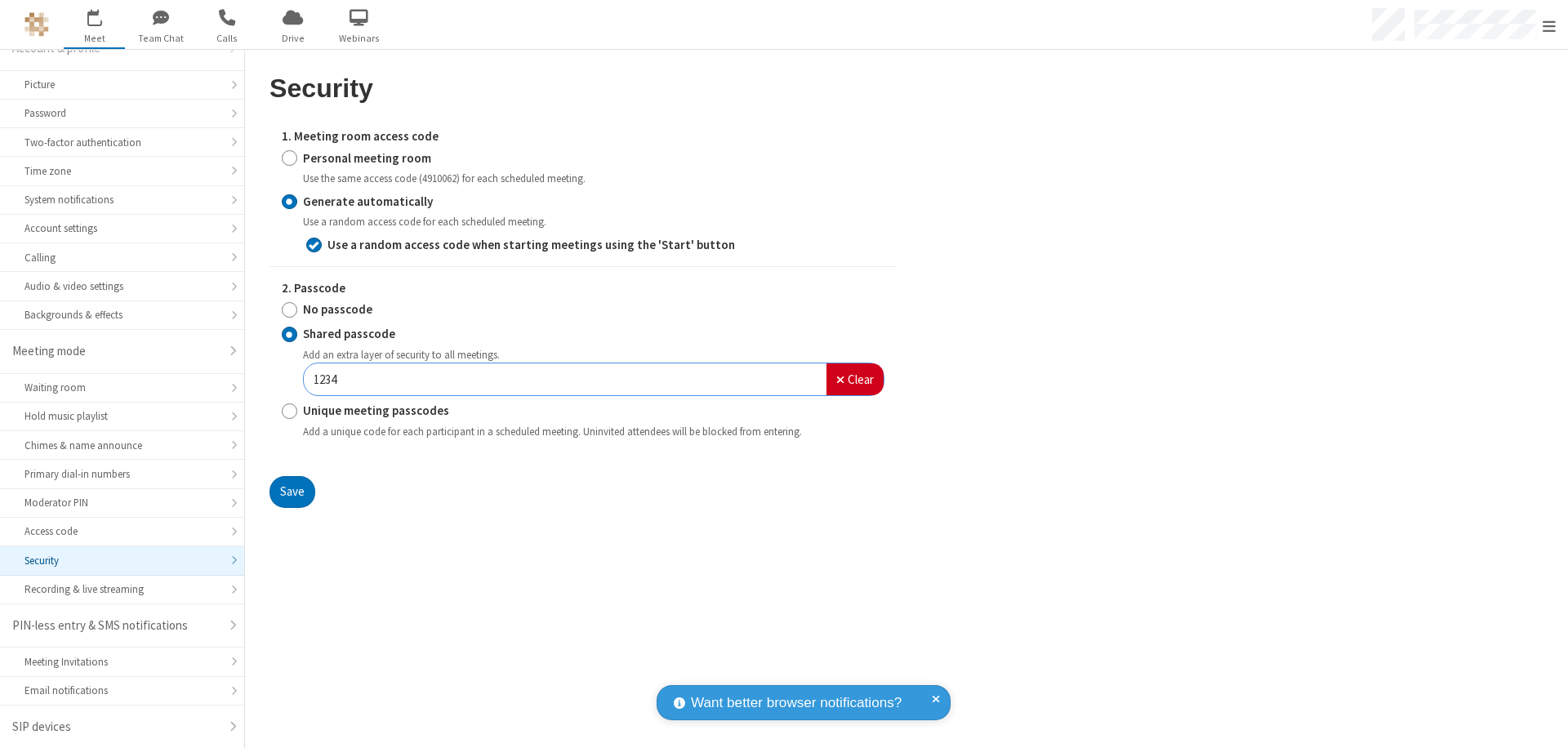
click at [290, 158] on input "Personal meeting room" at bounding box center [290, 158] width 15 height 17
radio input "true"
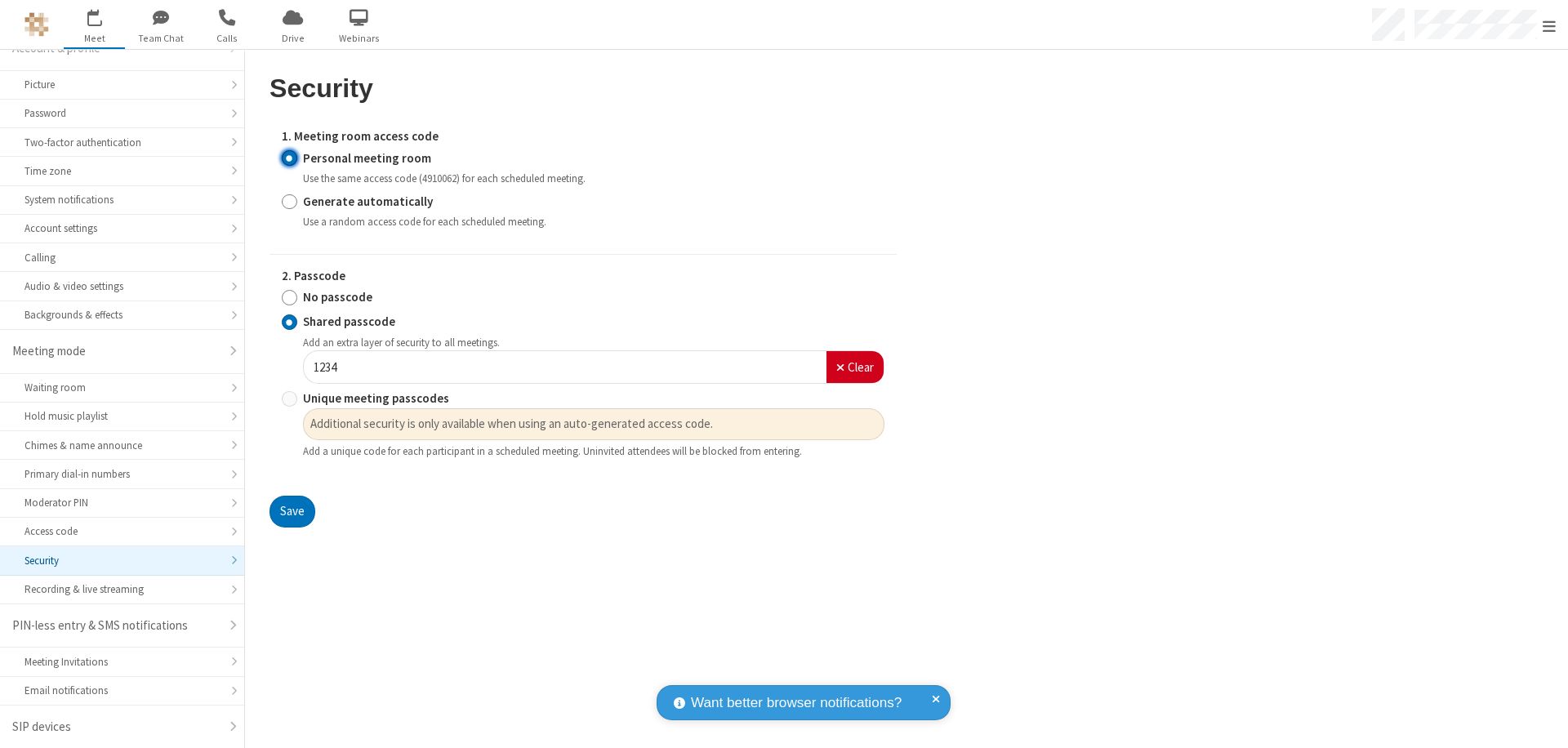
click at [290, 297] on input "No passcode" at bounding box center [290, 298] width 15 height 17
radio input "true"
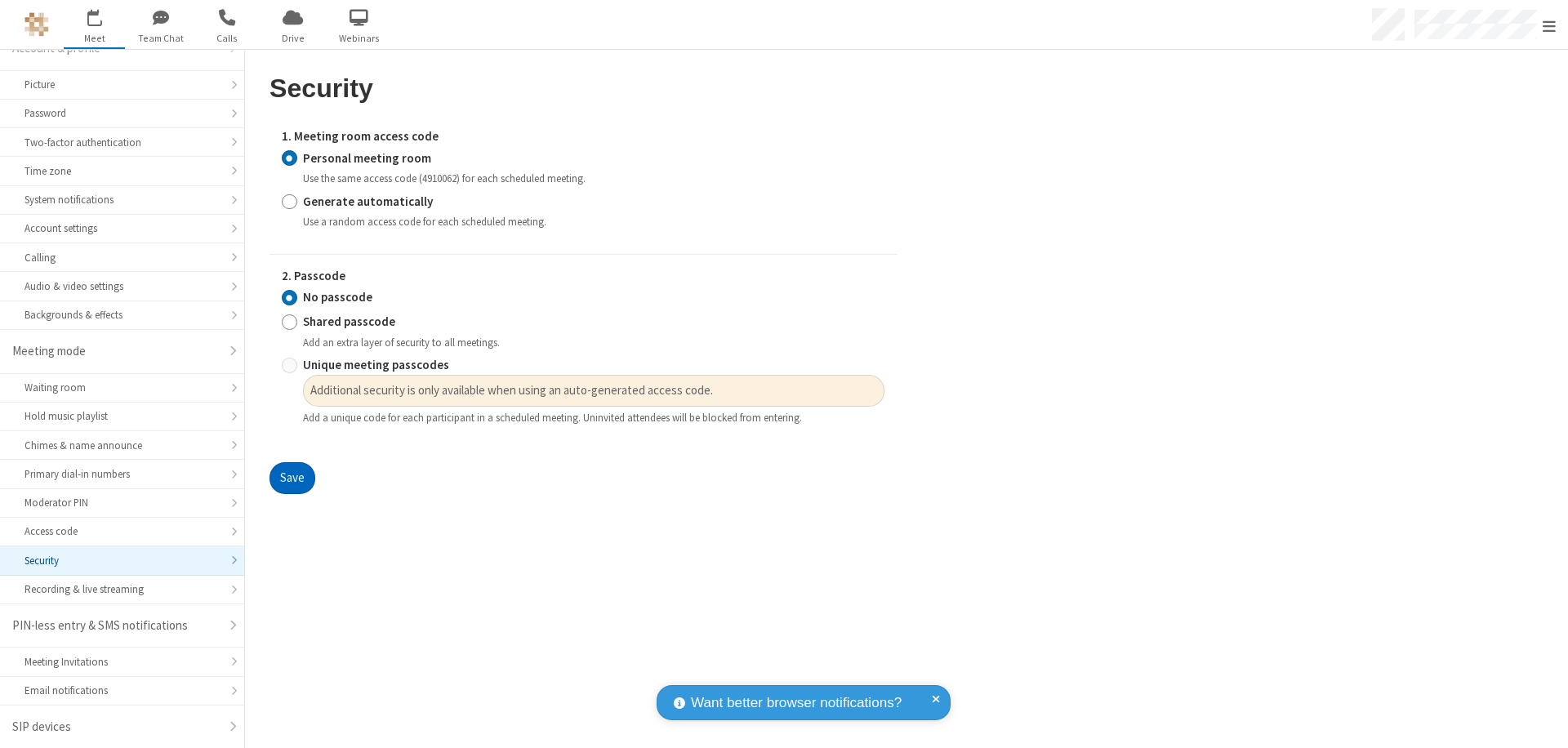
click at [291, 479] on button "Save" at bounding box center [292, 479] width 45 height 33
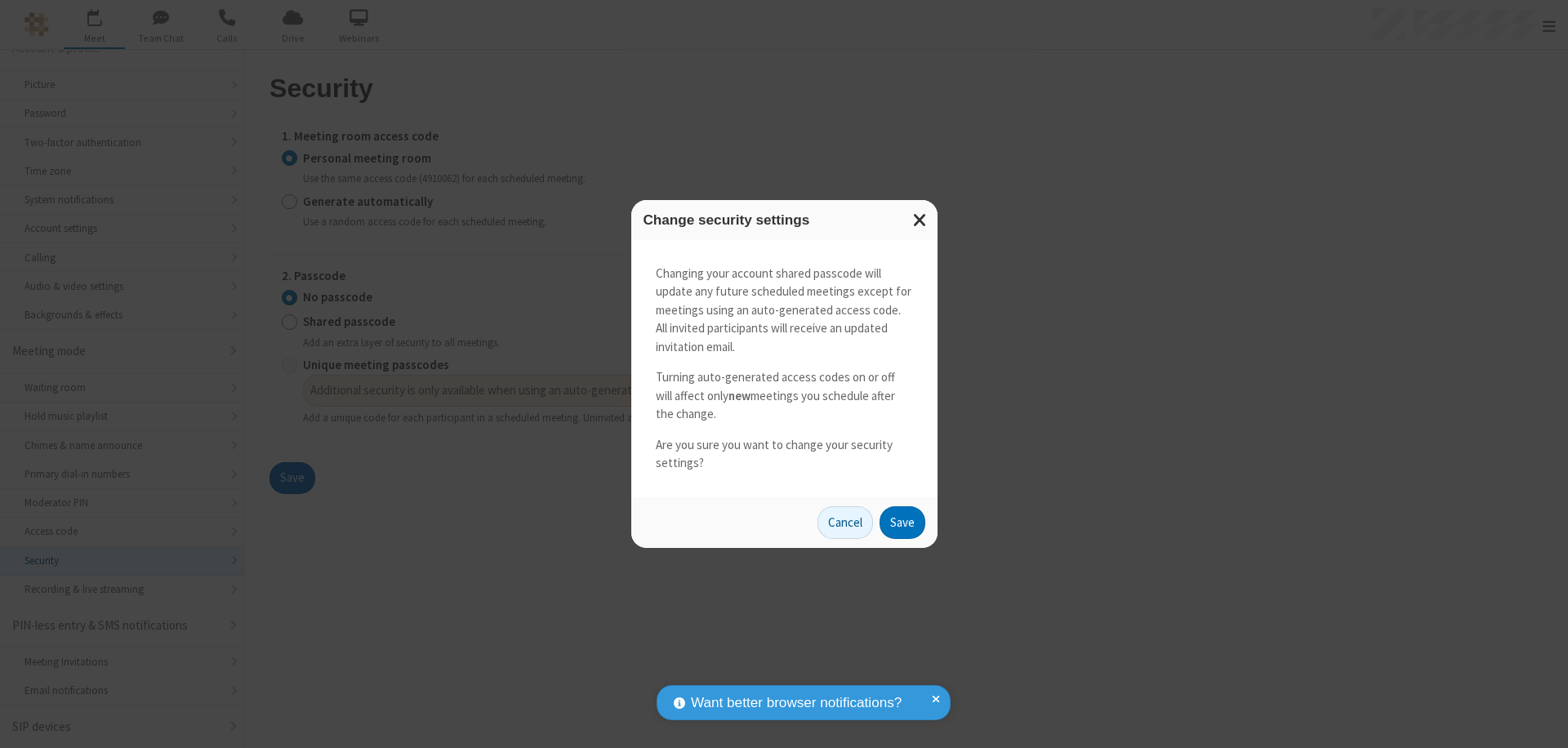
click at [902, 522] on button "Save" at bounding box center [902, 522] width 45 height 33
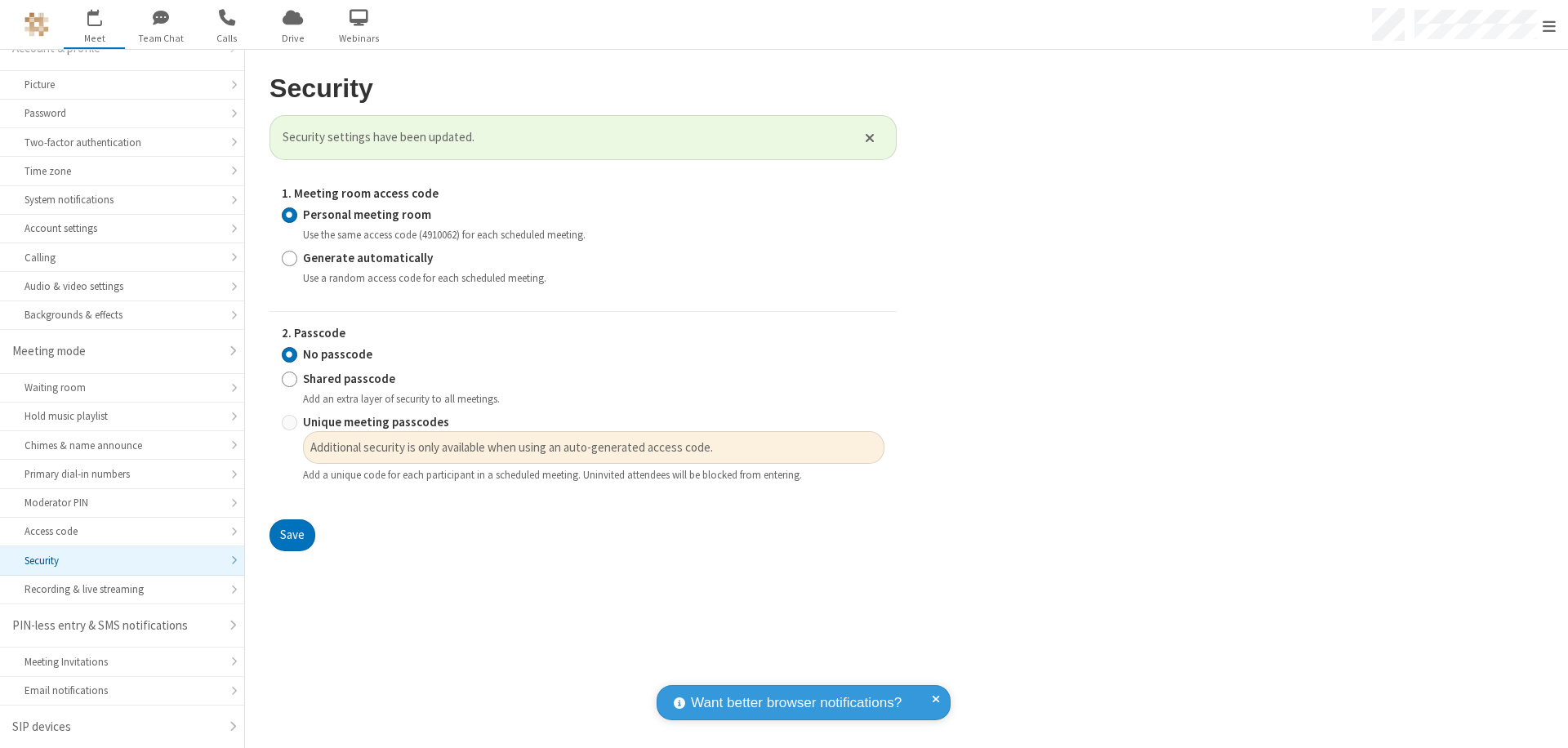
click at [1550, 24] on span "Open menu" at bounding box center [1550, 25] width 13 height 16
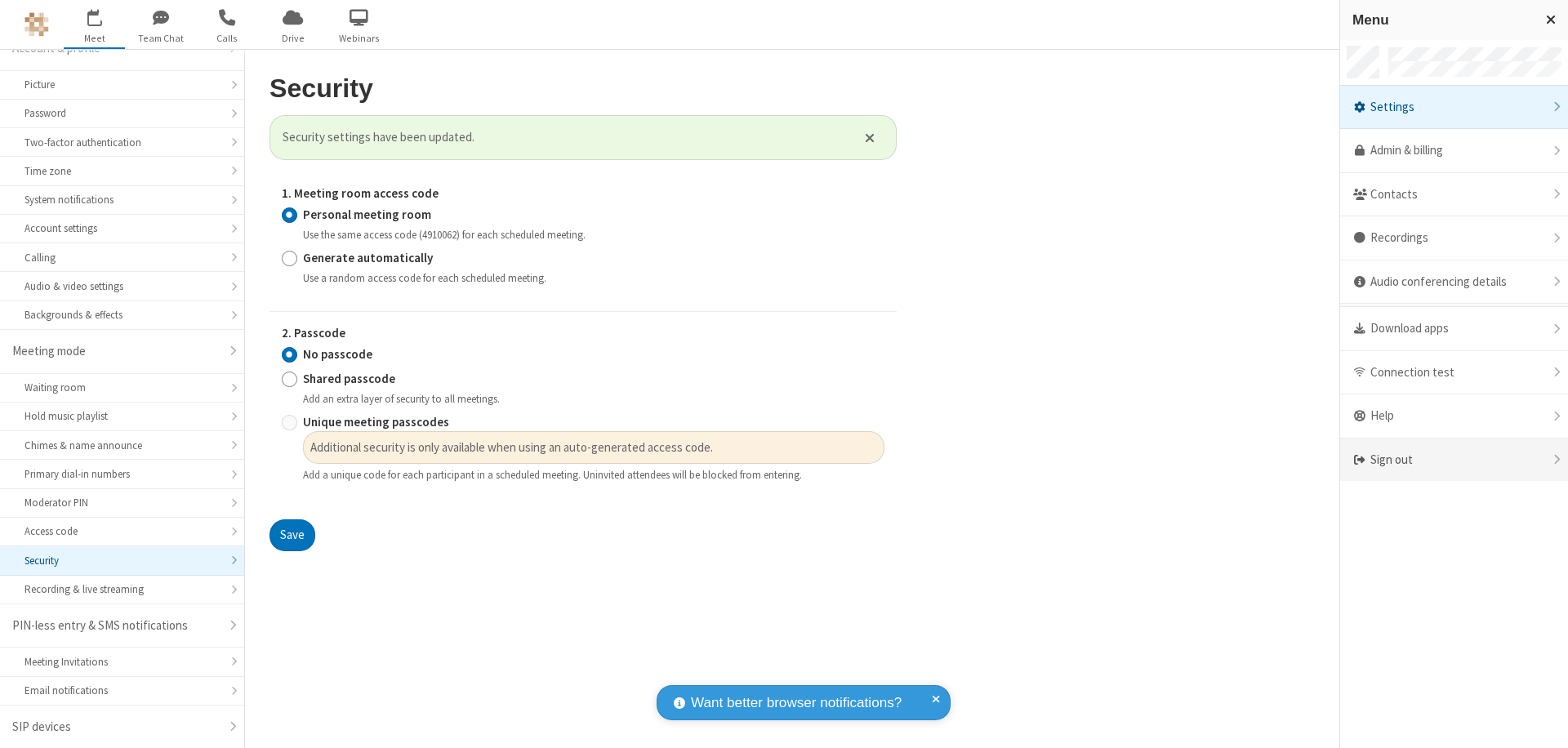
click at [1454, 460] on div "Sign out" at bounding box center [1455, 461] width 228 height 44
